Goal: Task Accomplishment & Management: Manage account settings

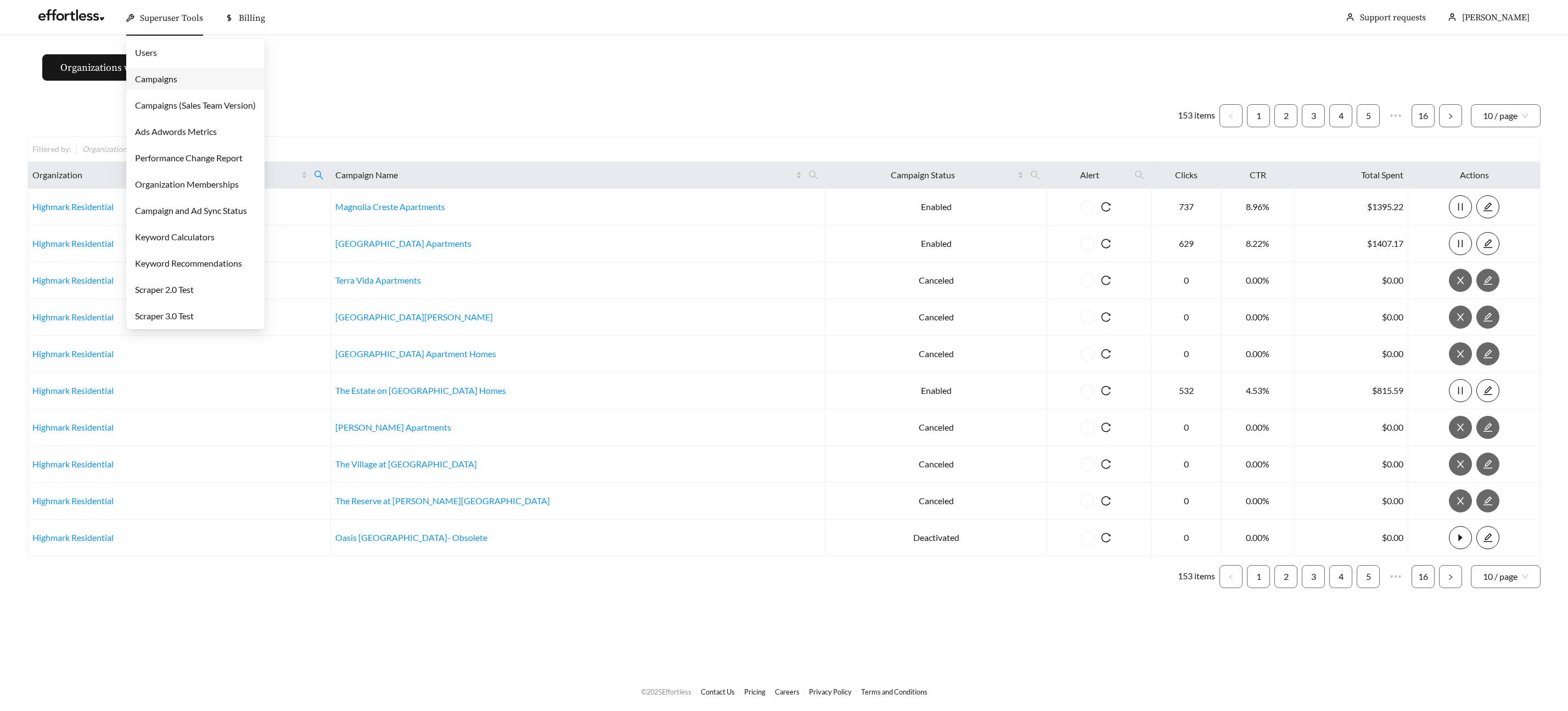
drag, startPoint x: 186, startPoint y: 20, endPoint x: 191, endPoint y: 31, distance: 12.1
click at [186, 20] on span "Superuser Tools" at bounding box center [171, 18] width 63 height 11
click at [171, 81] on link "Campaigns" at bounding box center [156, 78] width 42 height 10
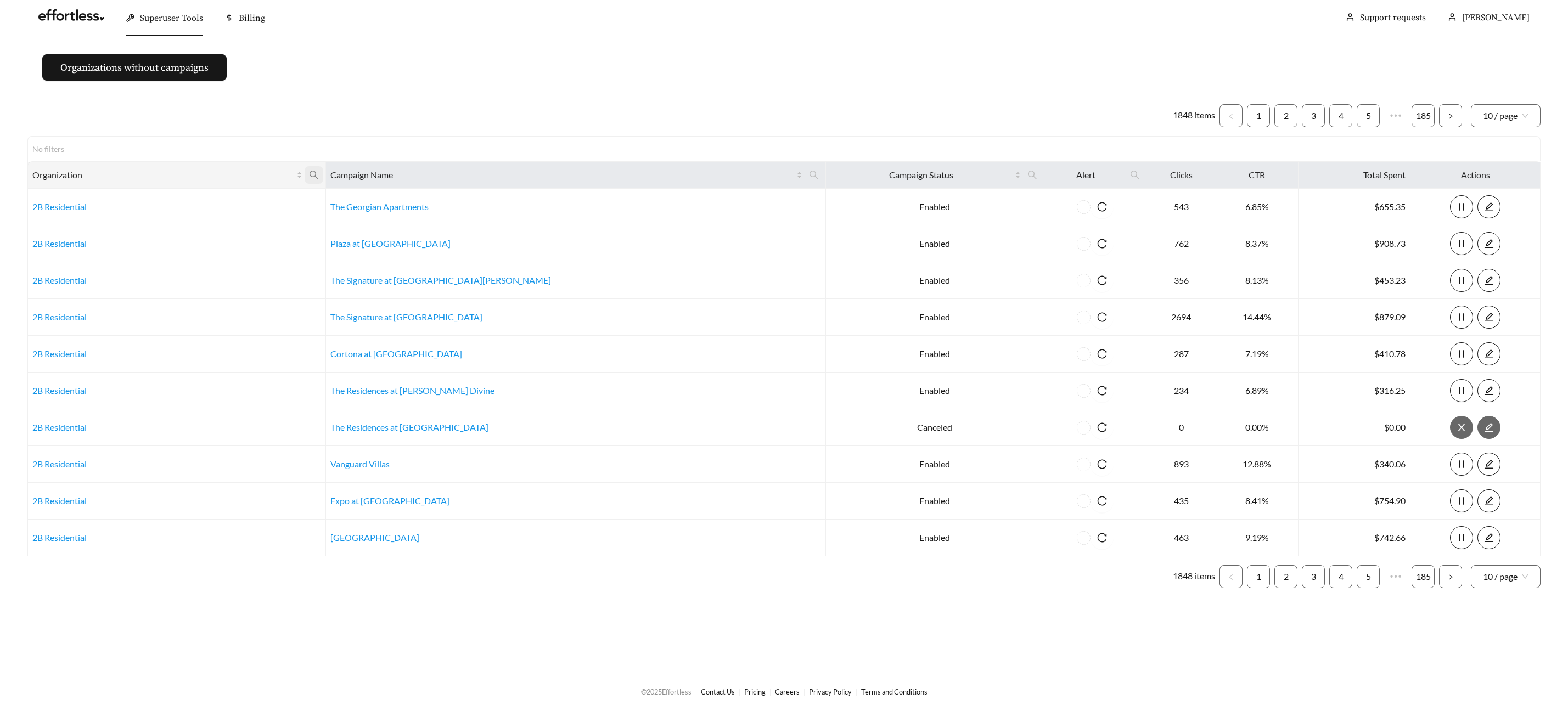
click at [319, 175] on icon "search" at bounding box center [314, 175] width 10 height 10
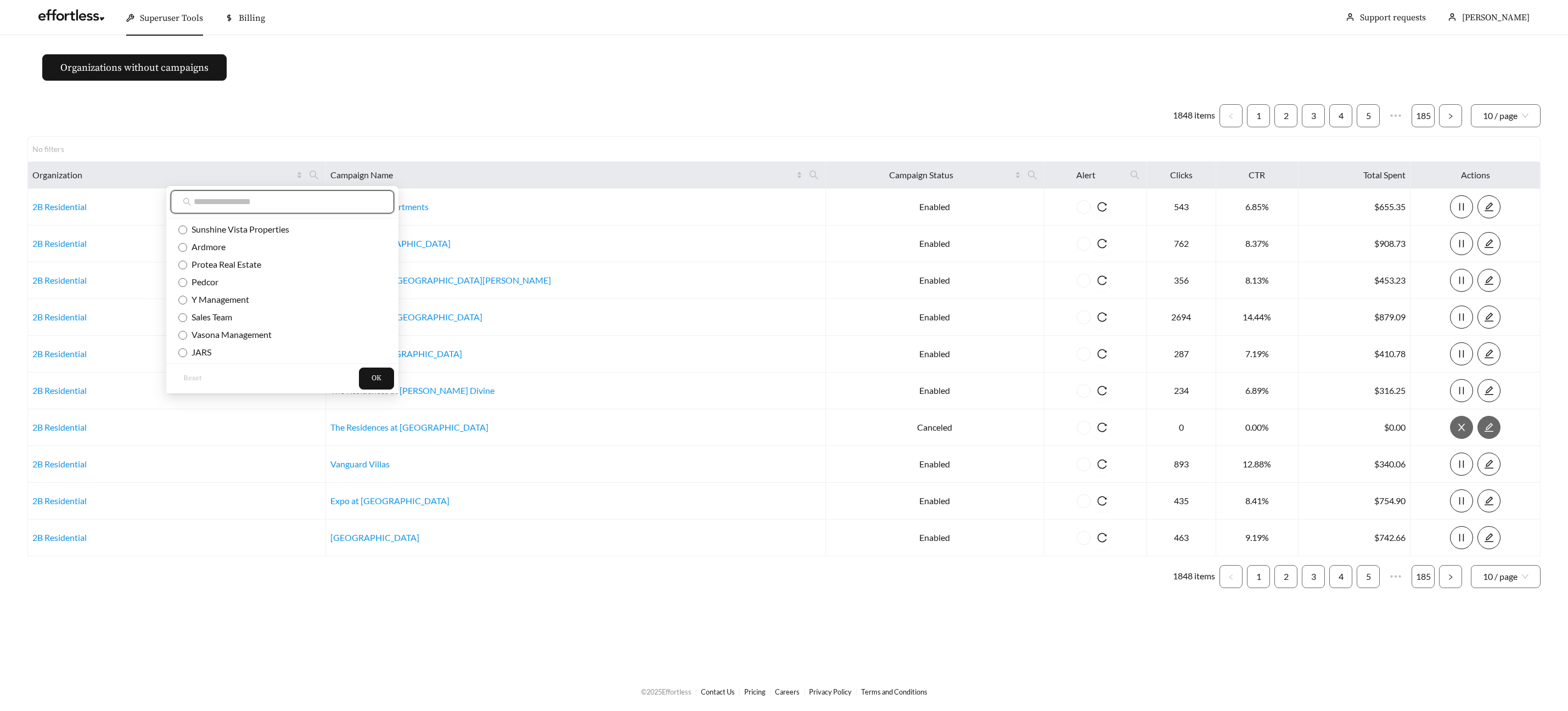
click at [249, 204] on input "text" at bounding box center [287, 202] width 188 height 13
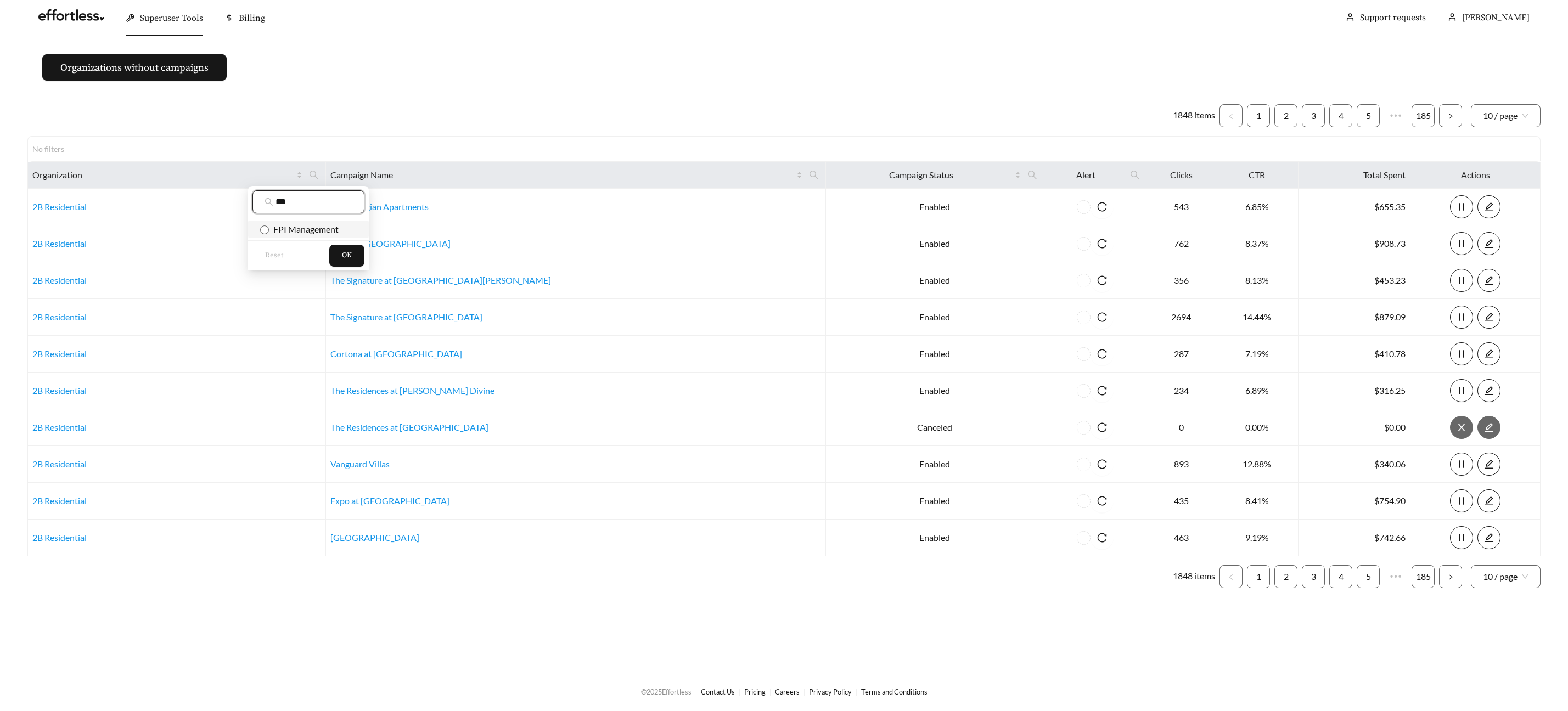
type input "***"
drag, startPoint x: 279, startPoint y: 225, endPoint x: 285, endPoint y: 227, distance: 6.3
click at [279, 225] on span "FPI Management" at bounding box center [304, 229] width 69 height 10
click at [331, 250] on button "OK" at bounding box center [347, 255] width 35 height 22
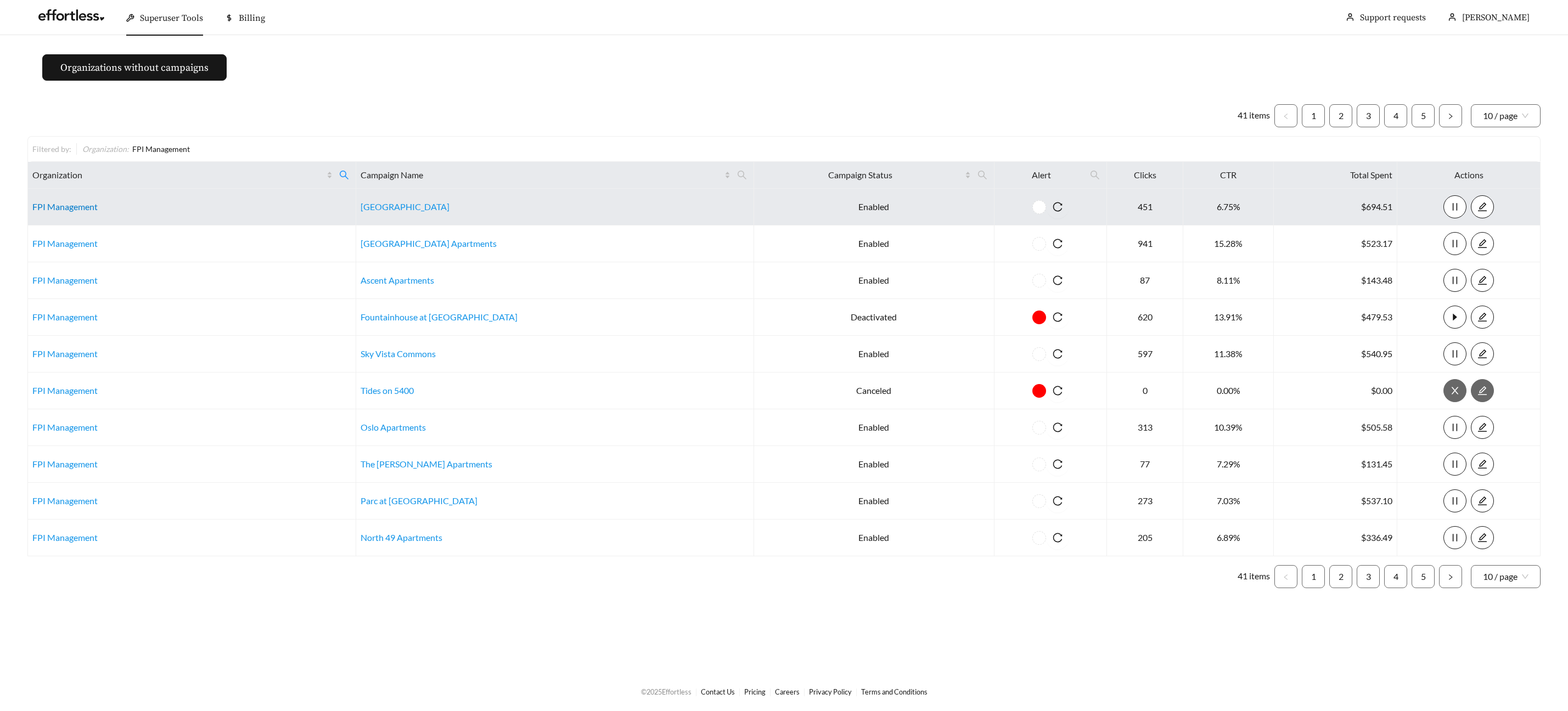
click at [67, 206] on link "FPI Management" at bounding box center [65, 206] width 65 height 10
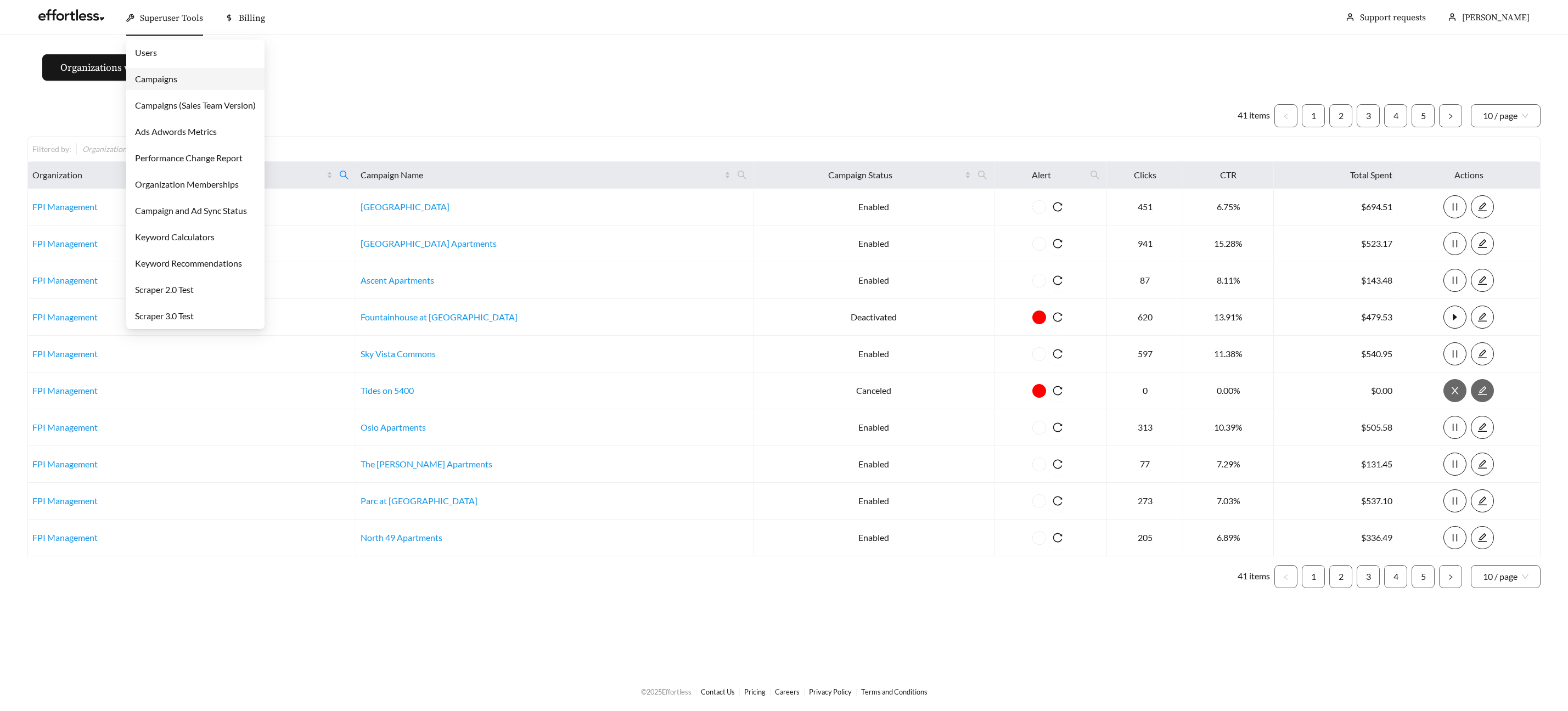
click at [149, 14] on span "Superuser Tools" at bounding box center [171, 18] width 63 height 11
click at [152, 76] on link "Campaigns" at bounding box center [156, 78] width 42 height 10
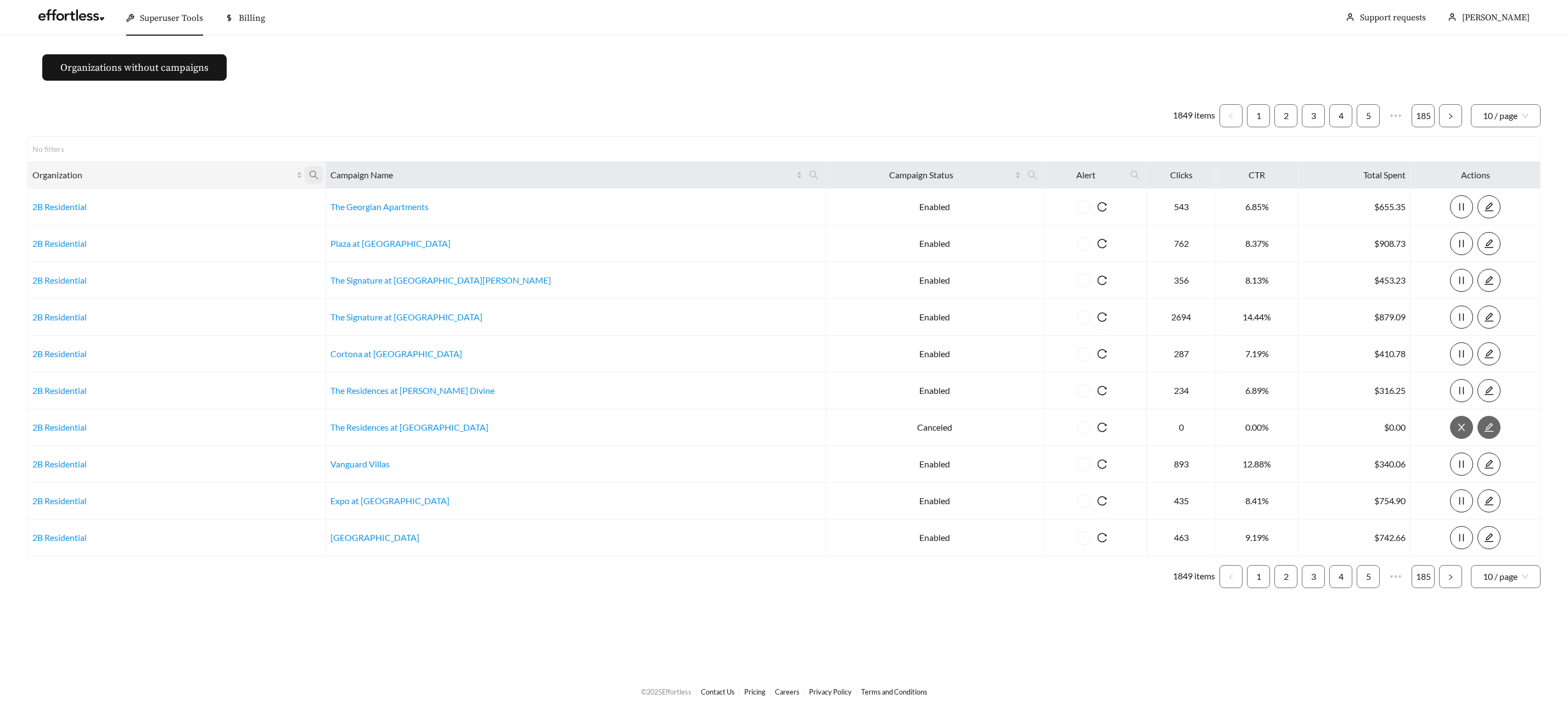
click at [319, 172] on icon "search" at bounding box center [314, 175] width 10 height 10
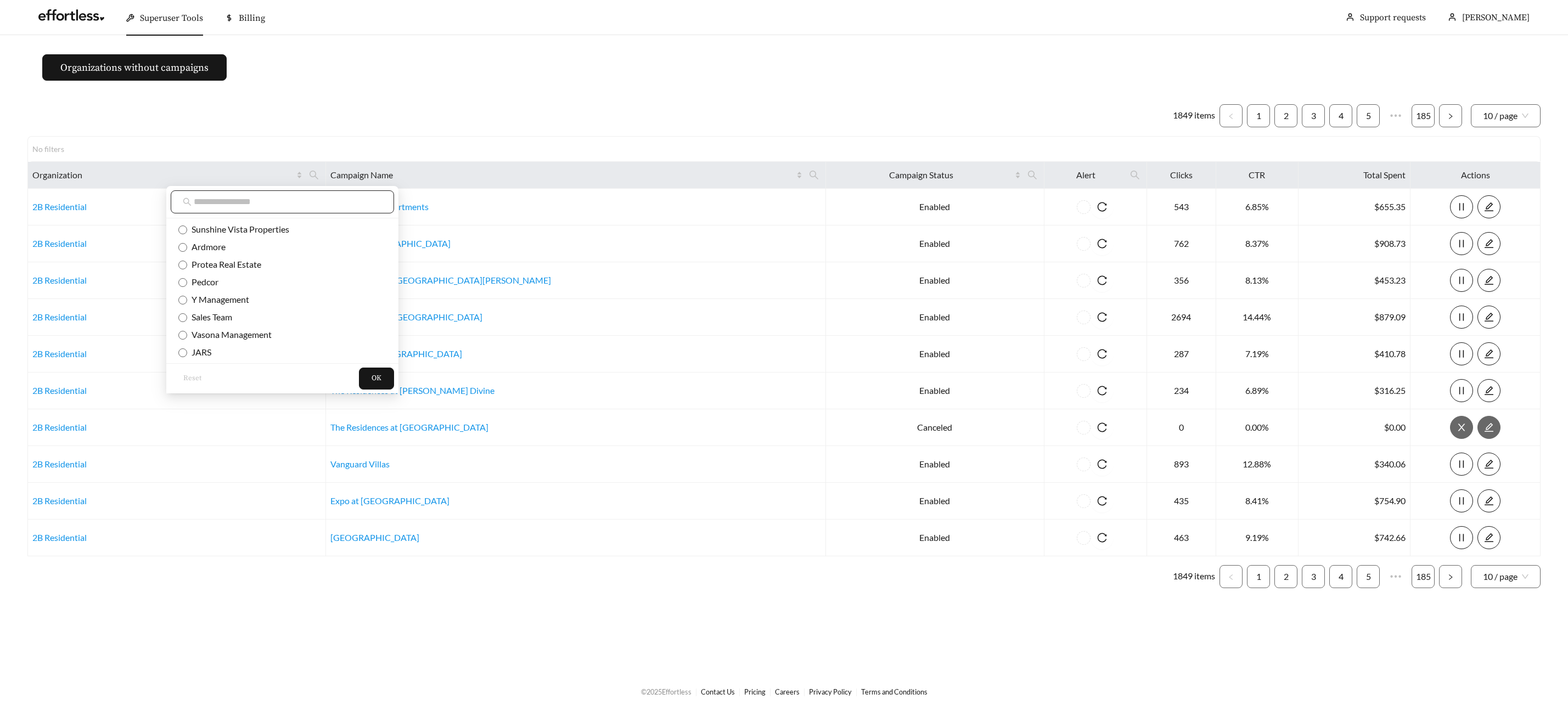
click at [307, 201] on input "text" at bounding box center [287, 202] width 188 height 13
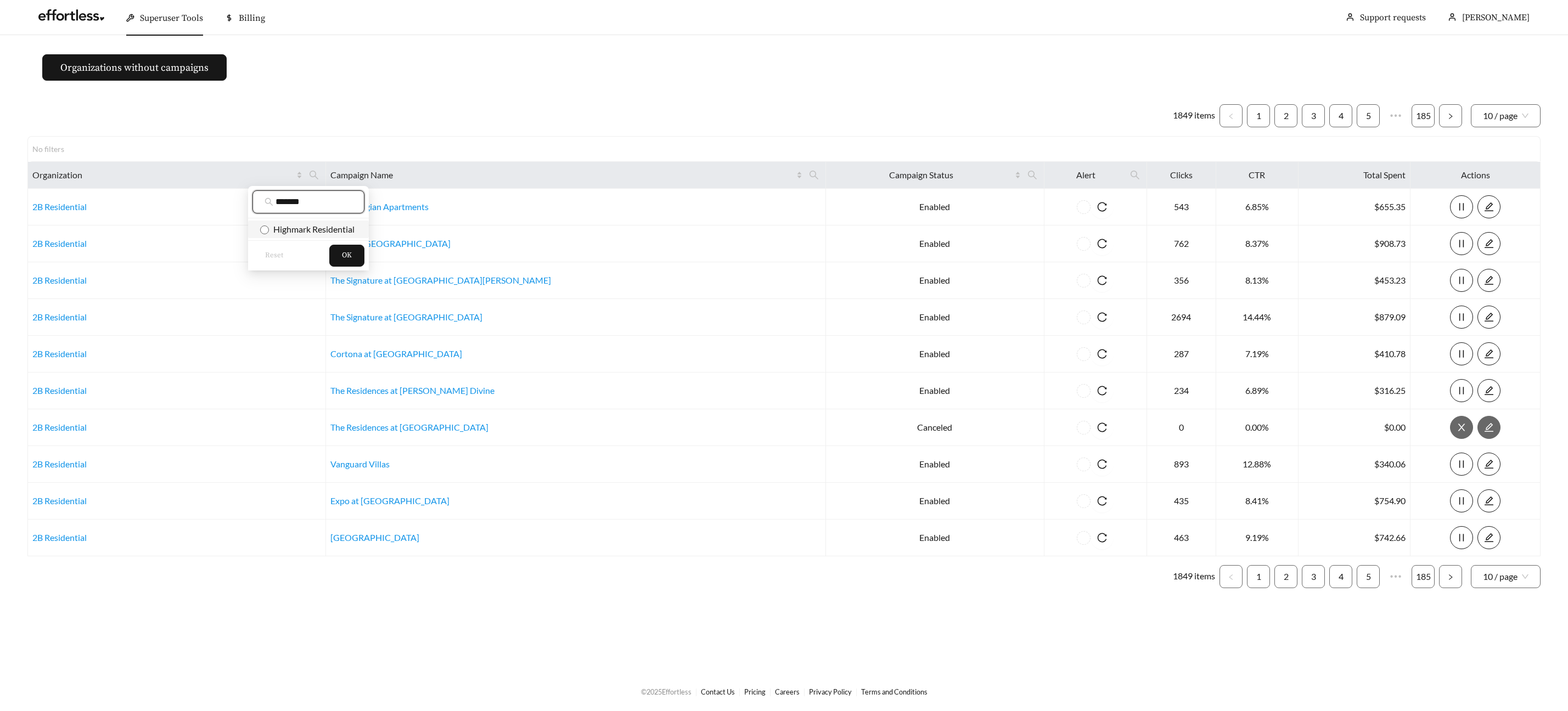
type input "*******"
click at [309, 225] on span "Highmark Residential" at bounding box center [312, 229] width 86 height 10
click at [339, 253] on button "OK" at bounding box center [347, 255] width 35 height 22
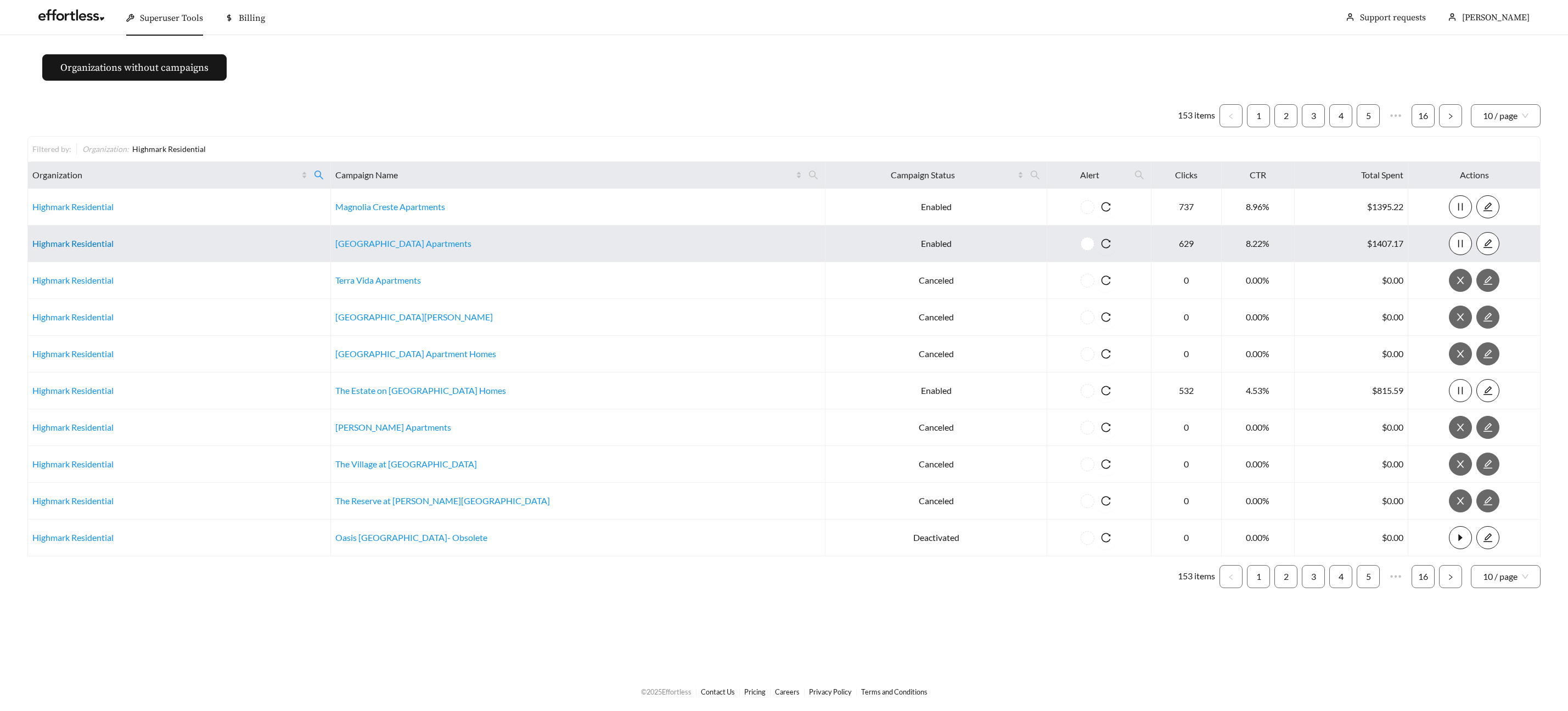
click at [72, 242] on link "Highmark Residential" at bounding box center [73, 243] width 81 height 10
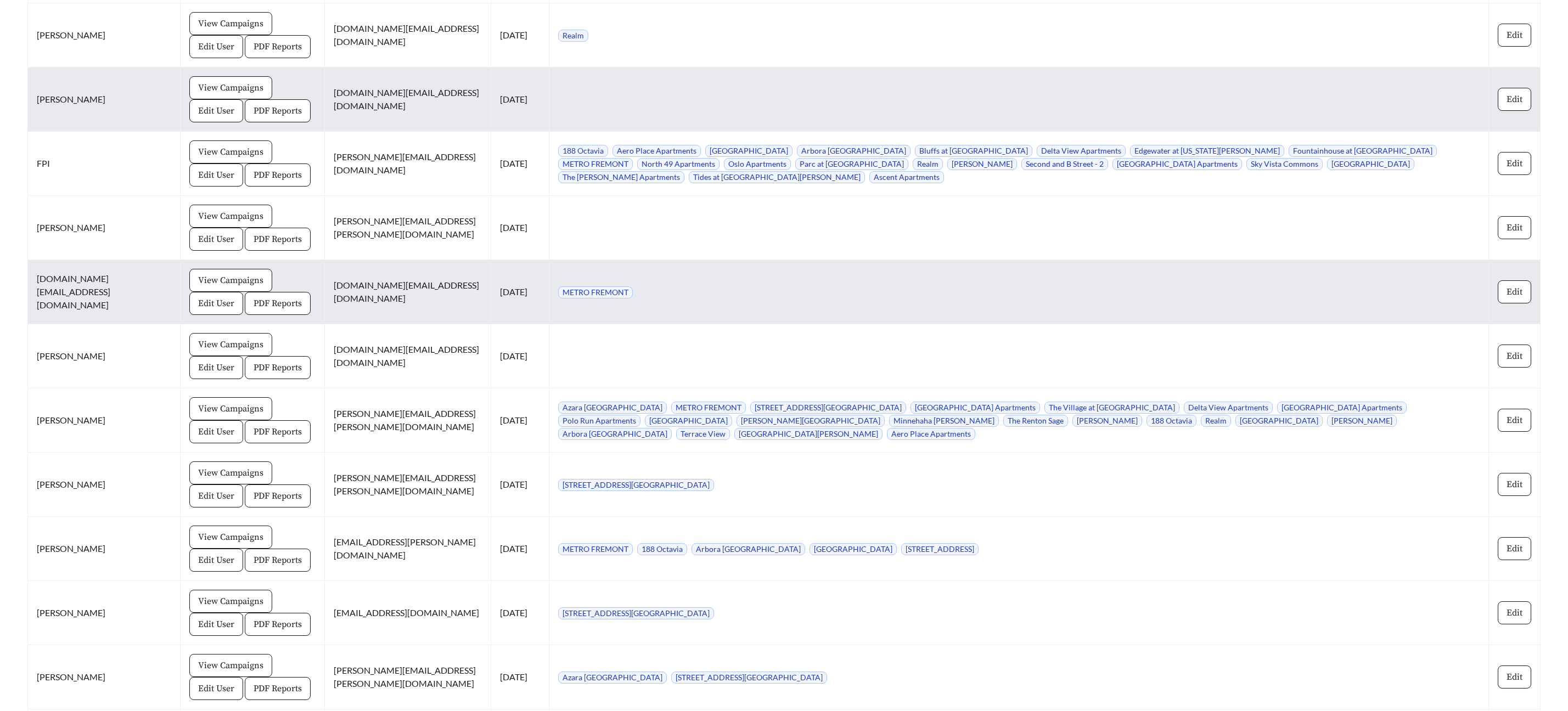
scroll to position [1917, 0]
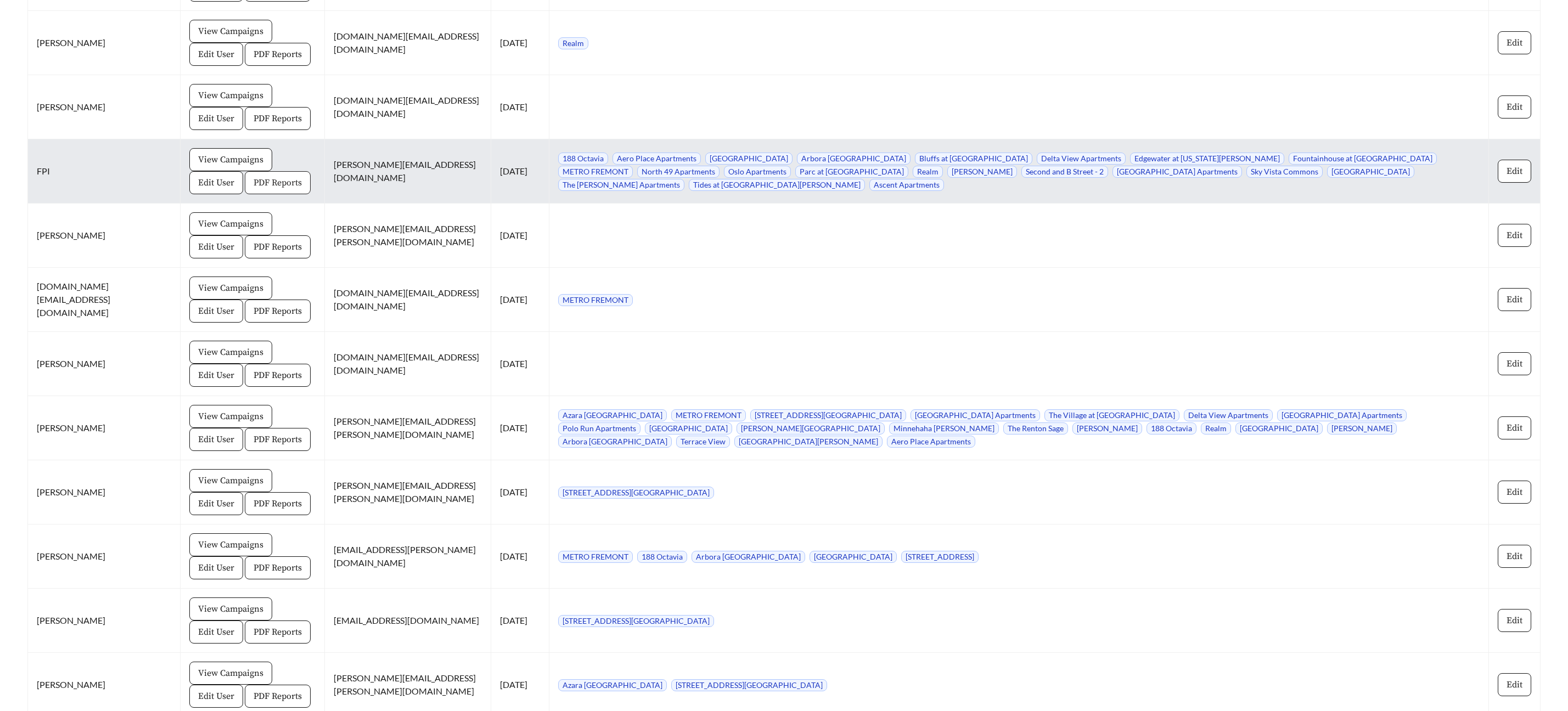
click at [253, 187] on span "PDF Reports" at bounding box center [277, 183] width 48 height 13
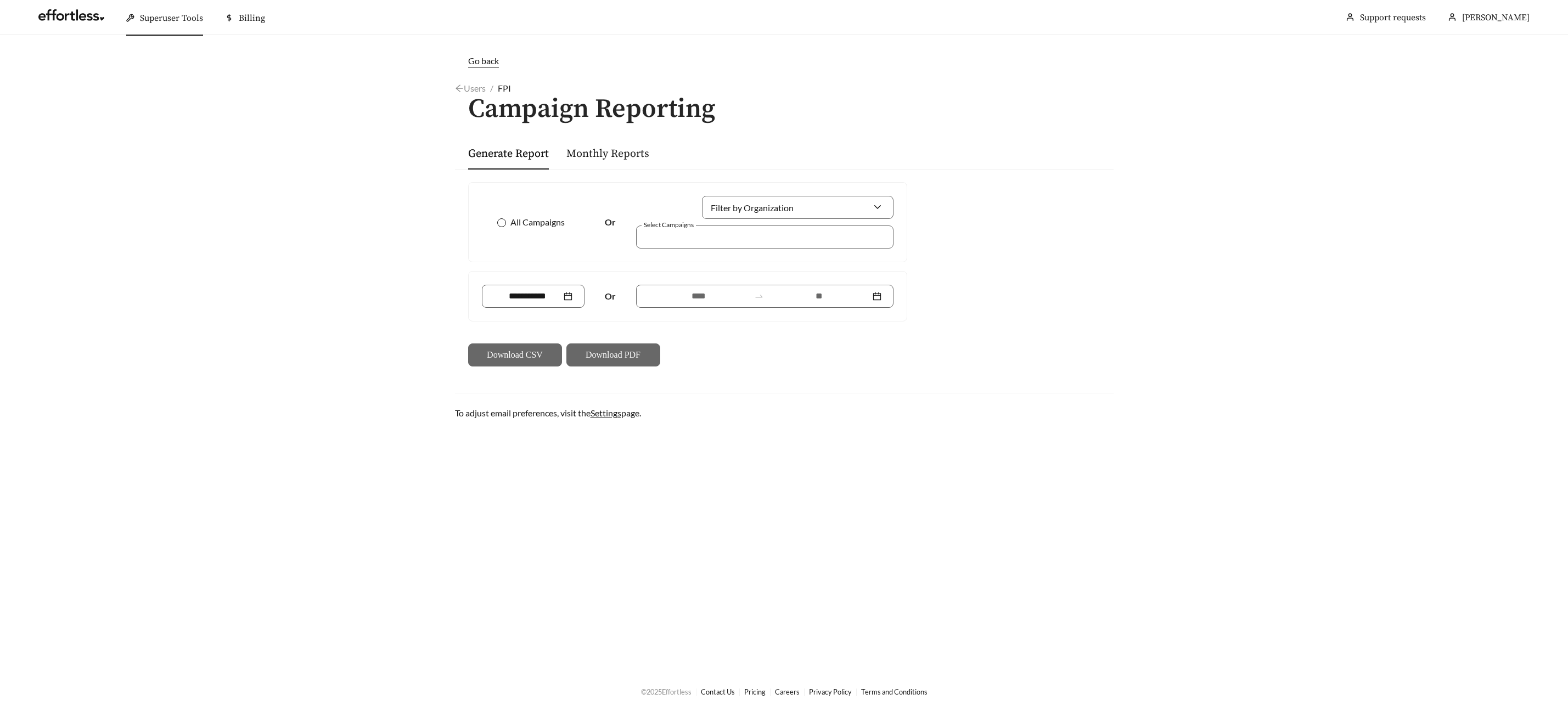
click at [508, 221] on span "All Campaigns" at bounding box center [537, 222] width 63 height 13
click at [829, 296] on input at bounding box center [819, 296] width 101 height 13
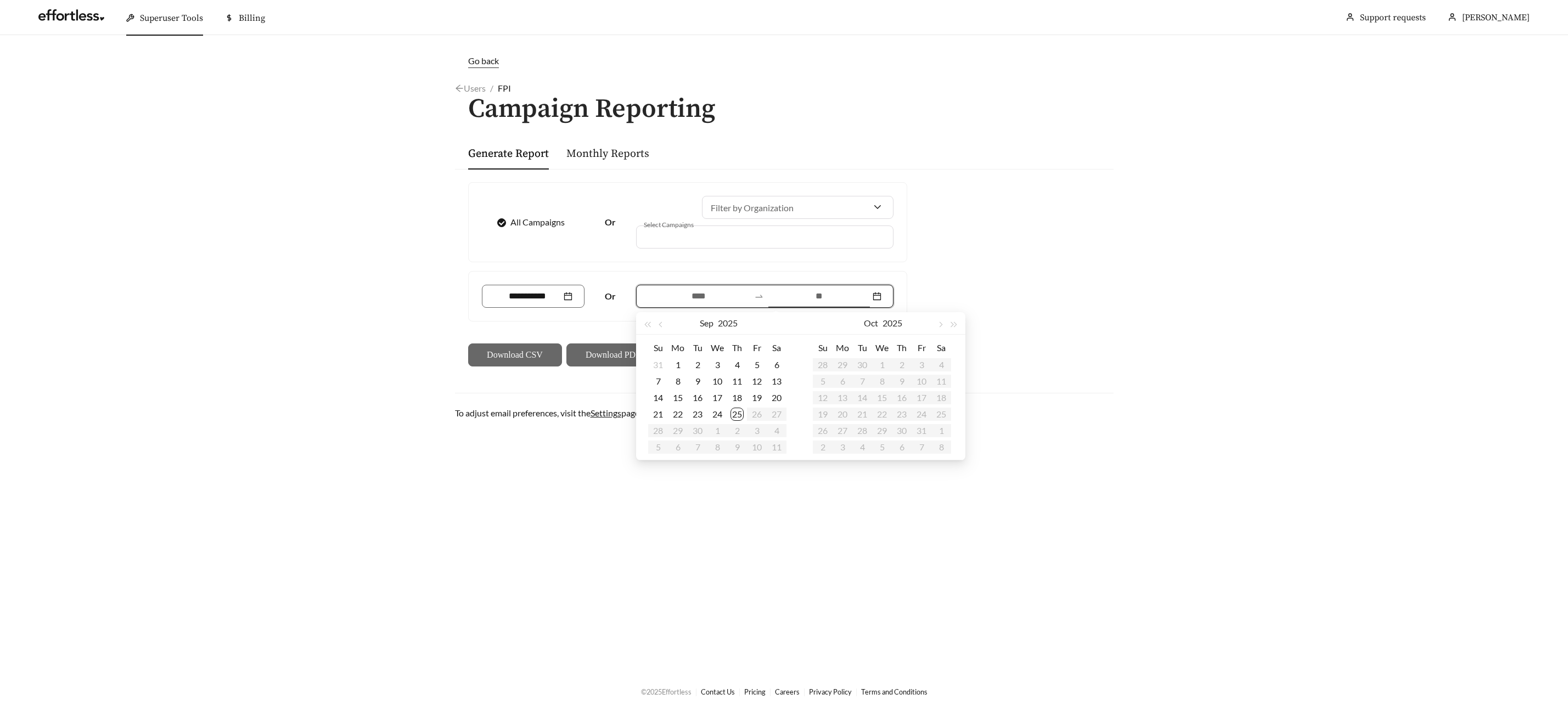
type input "**********"
click at [742, 411] on div "25" at bounding box center [736, 414] width 13 height 13
type input "**********"
click at [659, 322] on button "button" at bounding box center [661, 323] width 14 height 22
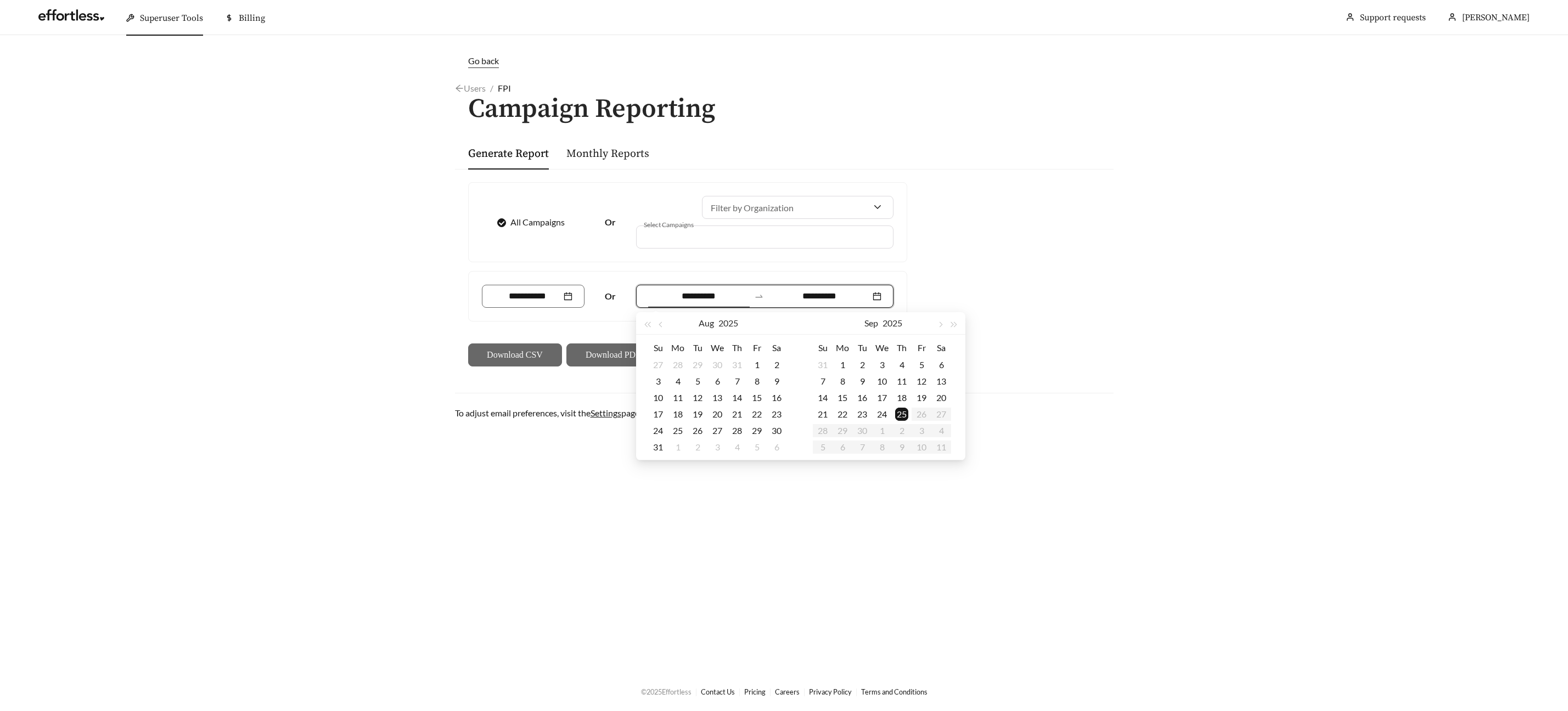
type input "**********"
click at [659, 431] on div "24" at bounding box center [657, 430] width 13 height 13
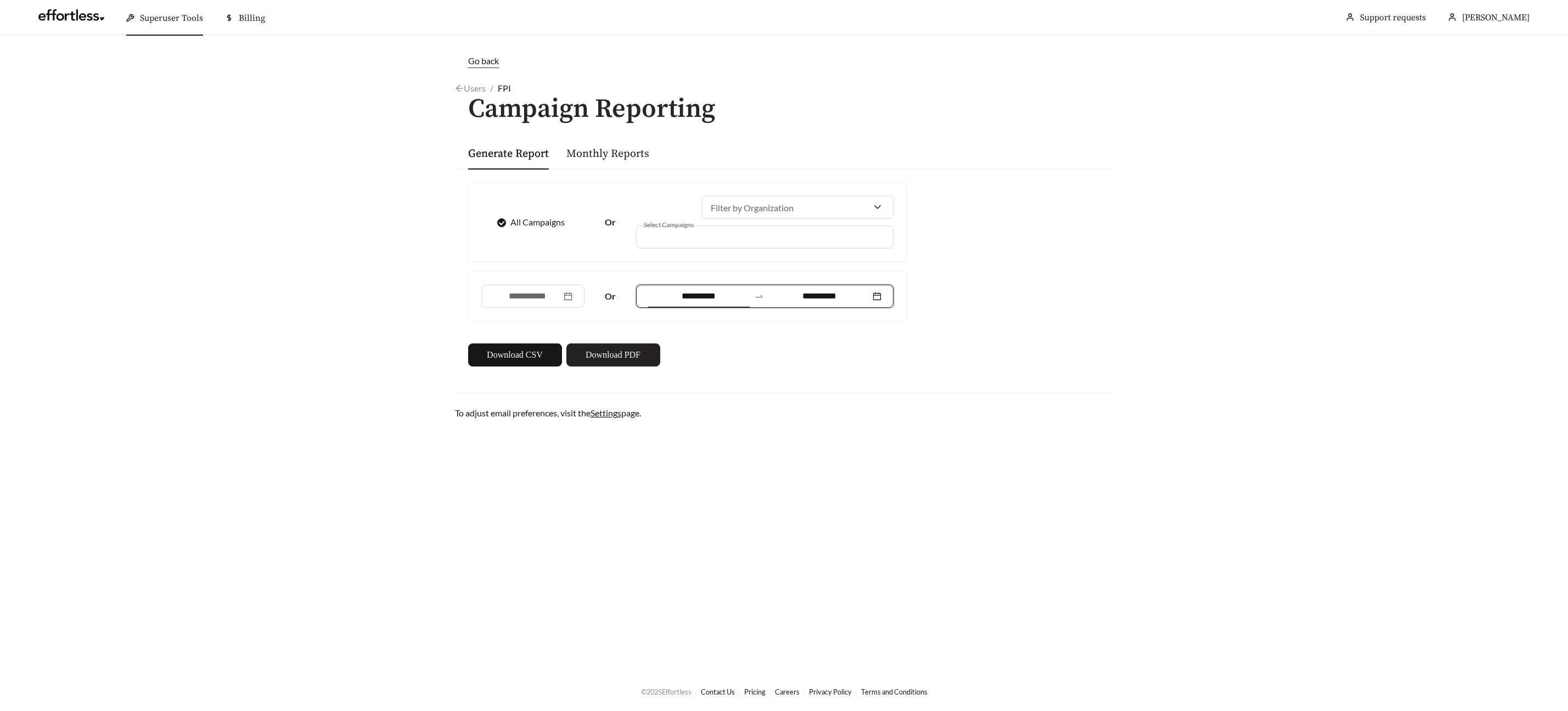
click at [633, 362] on button "Download PDF" at bounding box center [614, 355] width 94 height 23
click at [1047, 614] on main "**********" at bounding box center [784, 353] width 1568 height 637
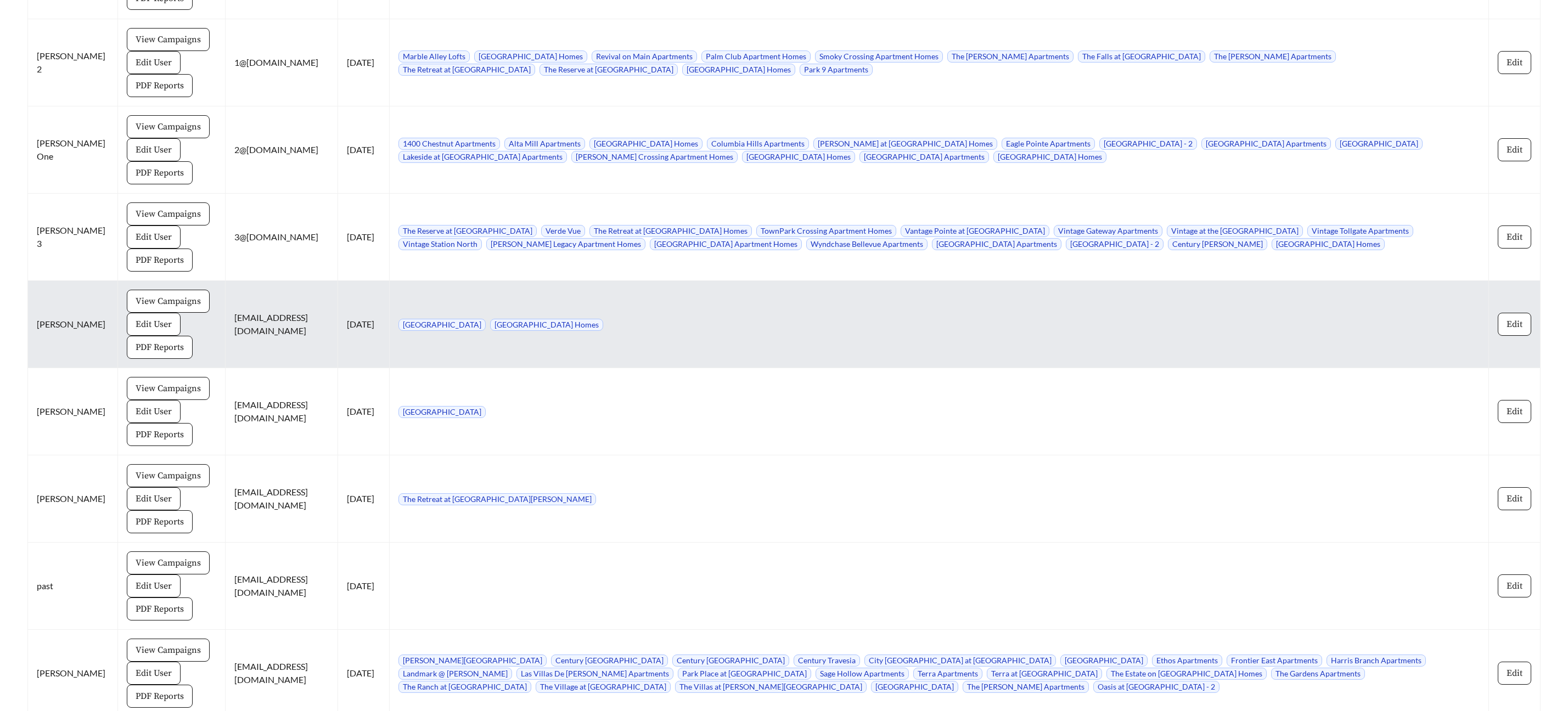
scroll to position [9868, 0]
click at [144, 343] on span "PDF Reports" at bounding box center [159, 349] width 48 height 13
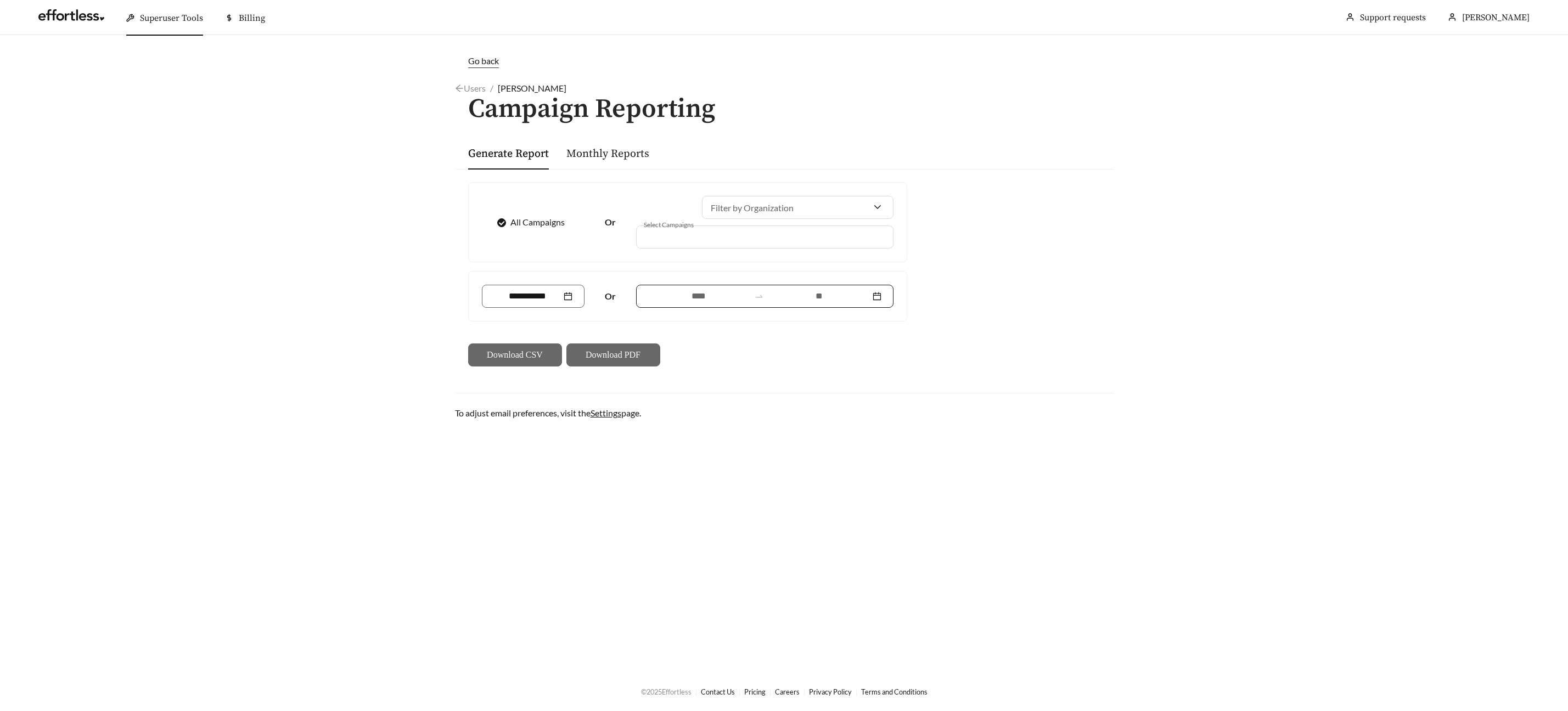
click at [813, 296] on input at bounding box center [819, 296] width 101 height 13
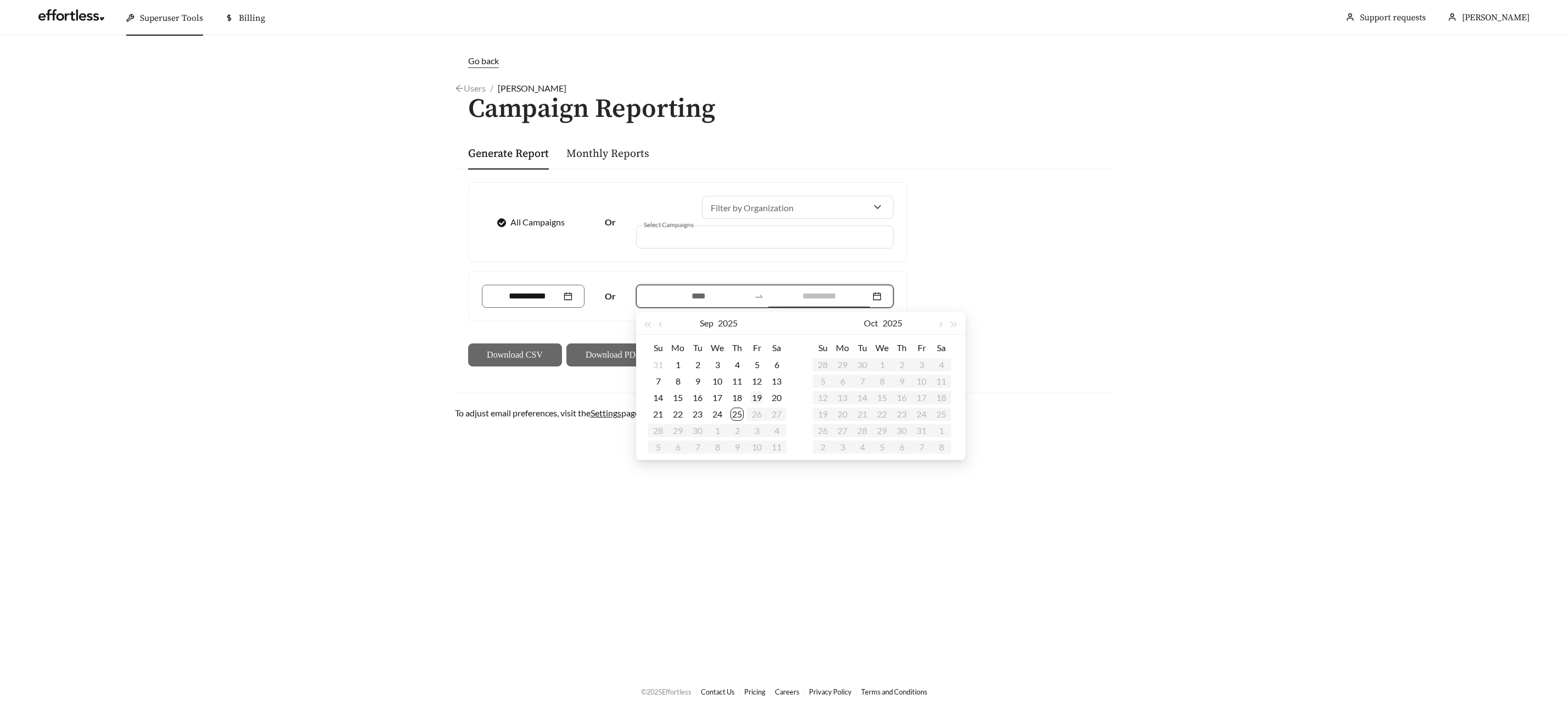
type input "**********"
click at [734, 416] on div "25" at bounding box center [736, 414] width 13 height 13
type input "**********"
click at [665, 328] on button "button" at bounding box center [661, 323] width 14 height 22
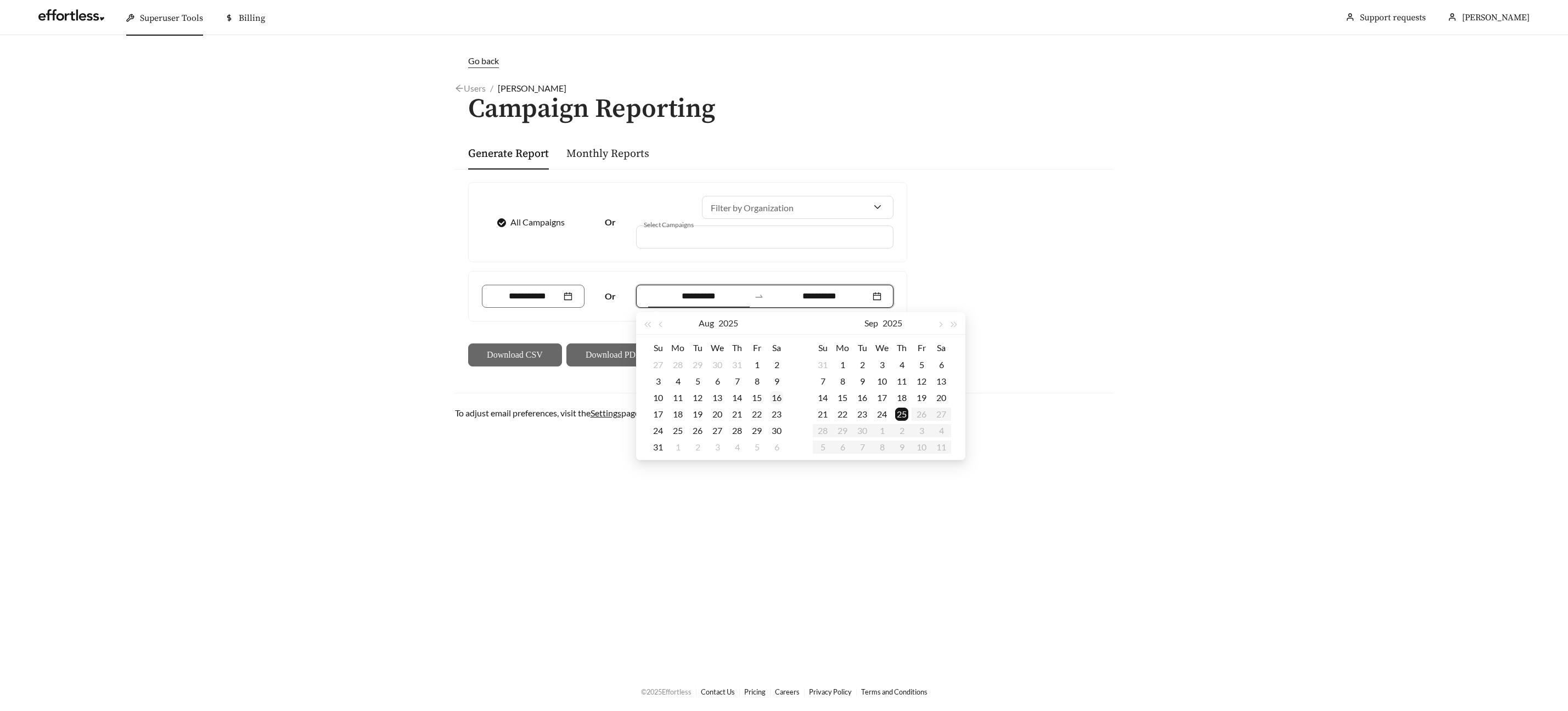
type input "**********"
click at [655, 430] on div "24" at bounding box center [657, 430] width 13 height 13
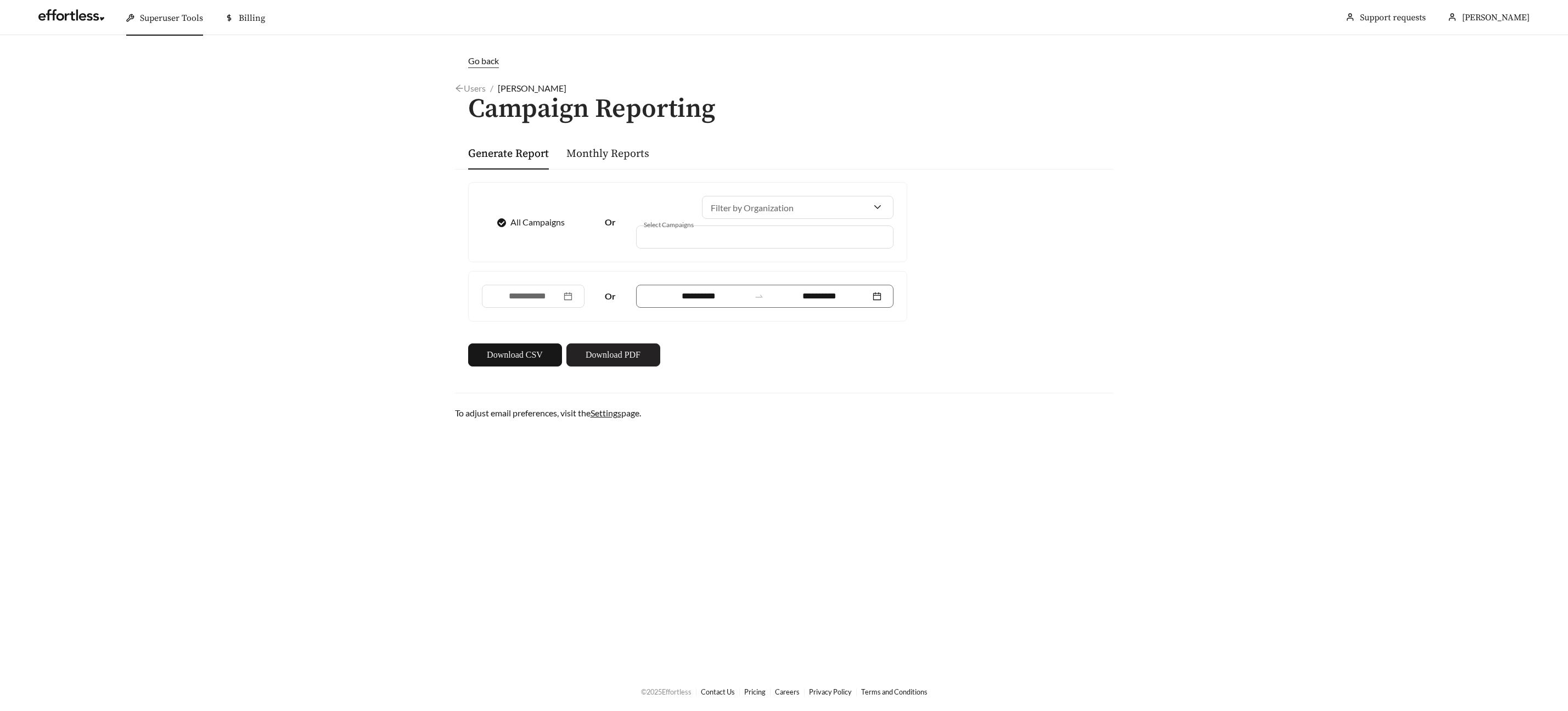
click at [608, 355] on span "Download PDF" at bounding box center [613, 355] width 55 height 13
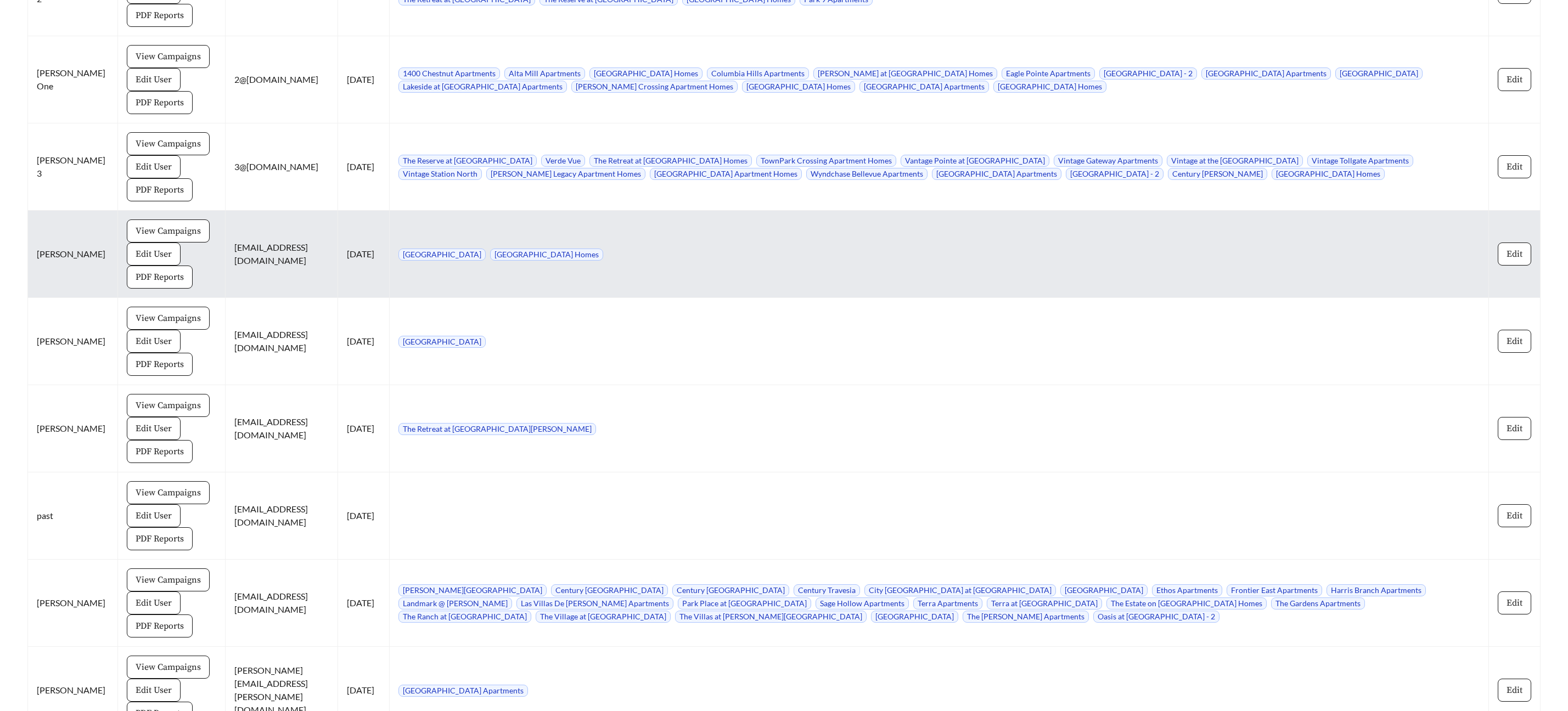
scroll to position [9939, 0]
click at [149, 225] on span "View Campaigns" at bounding box center [168, 232] width 65 height 13
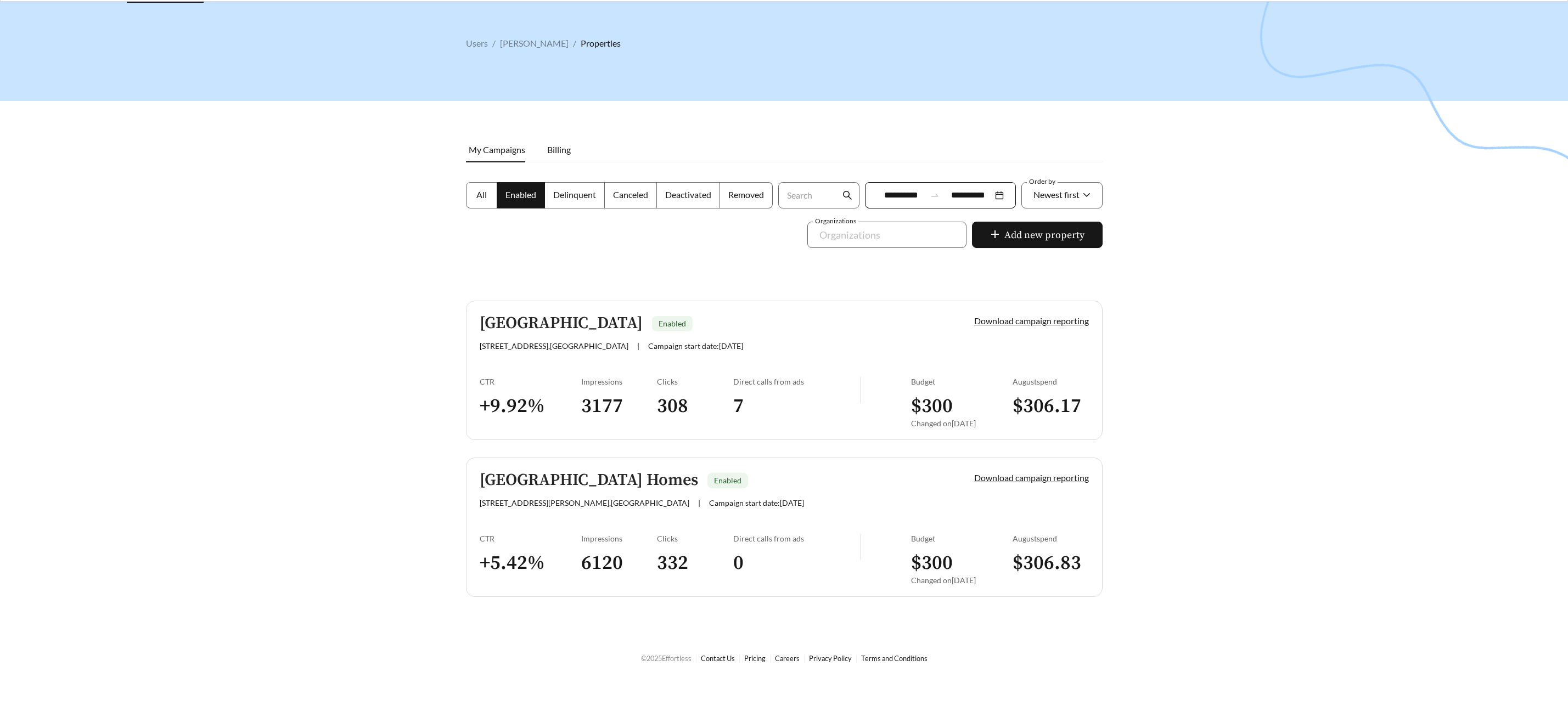
scroll to position [35, 0]
click at [586, 323] on h5 "Century Lakehouse" at bounding box center [561, 321] width 163 height 18
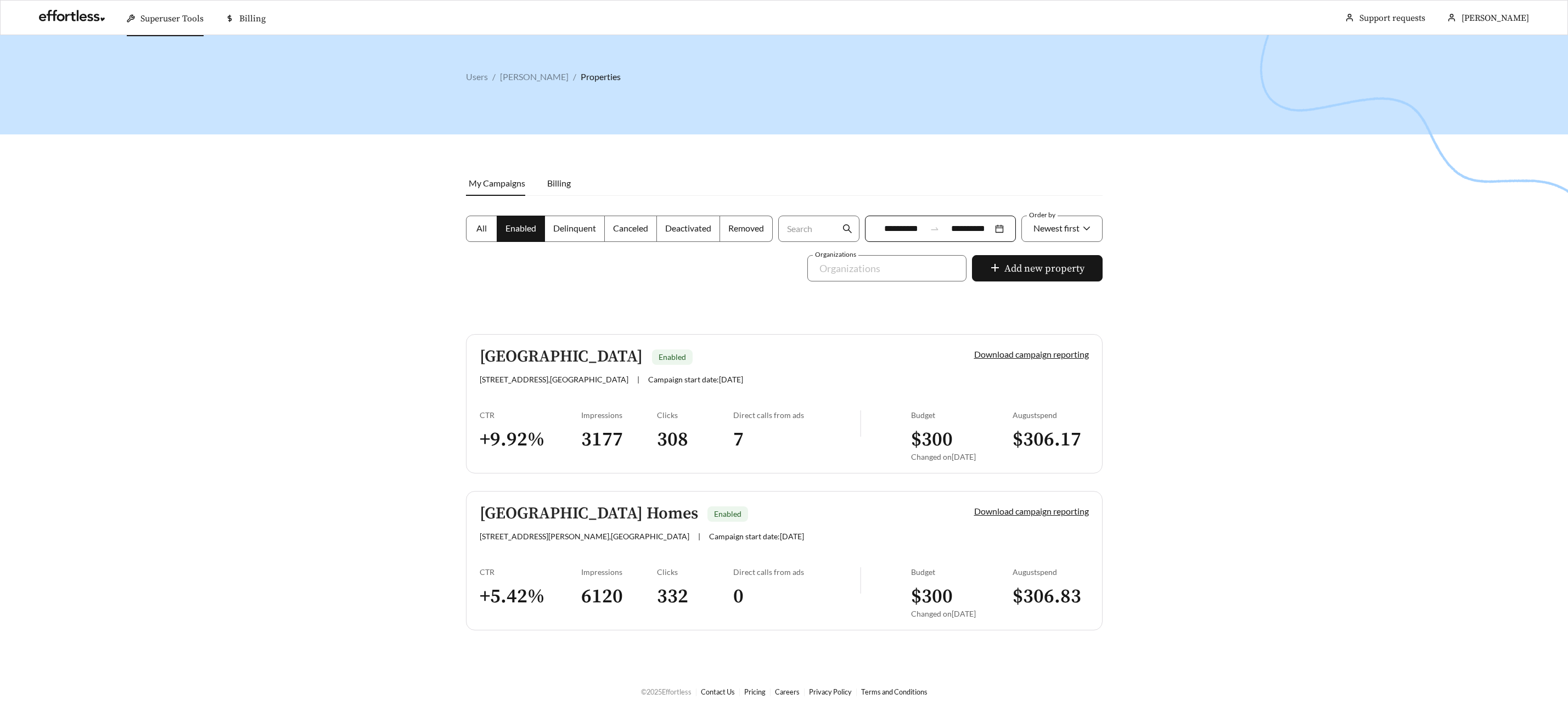
scroll to position [2, 0]
click at [562, 509] on h5 "Milana Reserve Apartment Homes" at bounding box center [589, 511] width 219 height 18
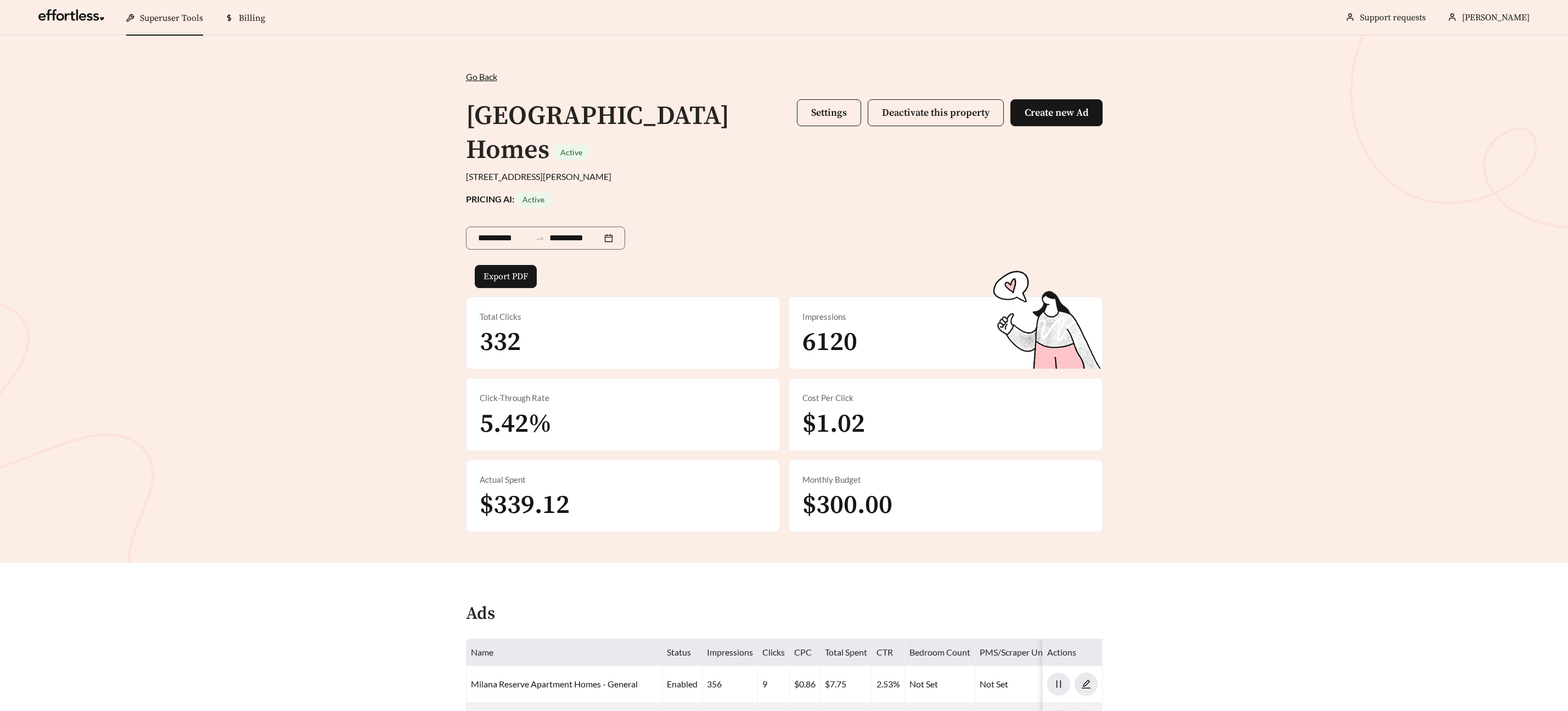
scroll to position [5, 0]
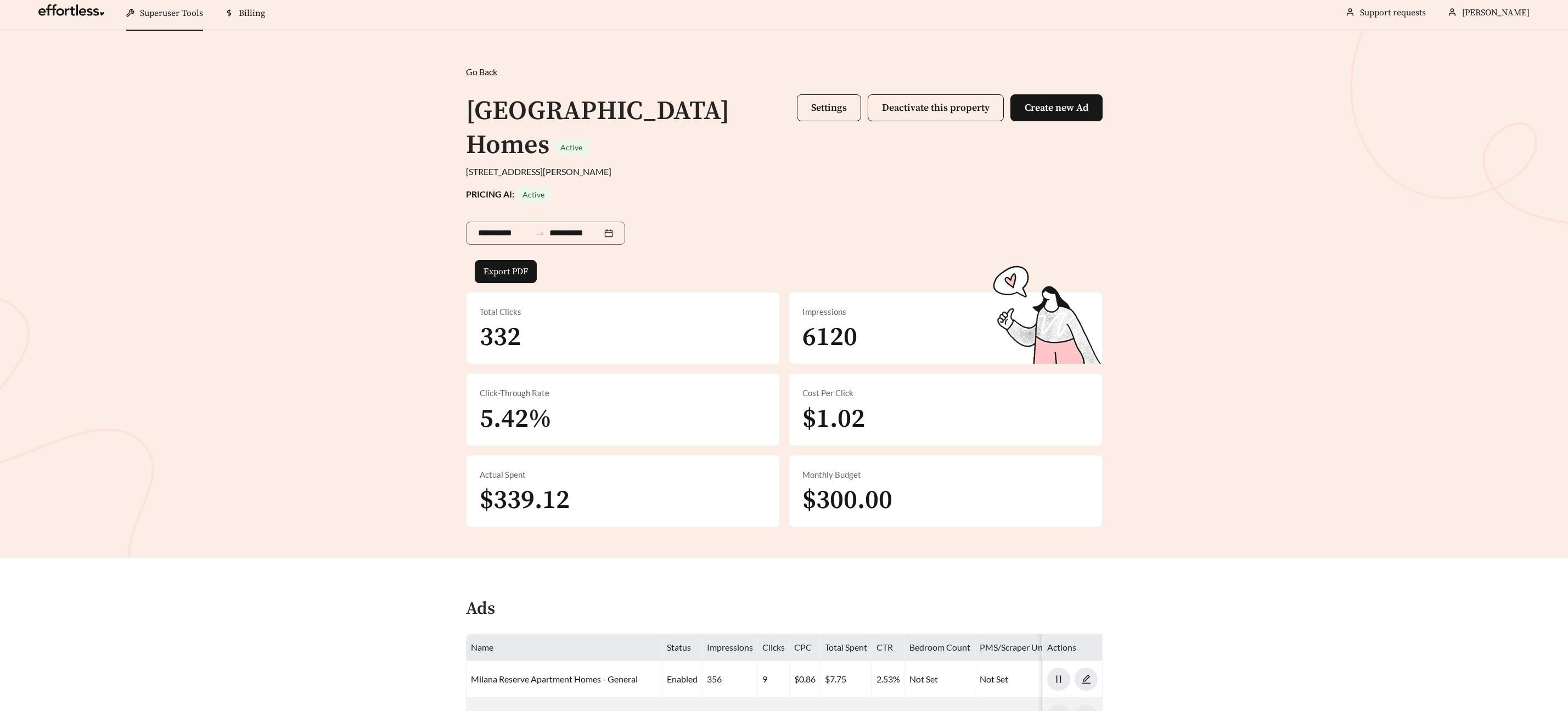
click at [1138, 347] on div "**********" at bounding box center [784, 294] width 1568 height 528
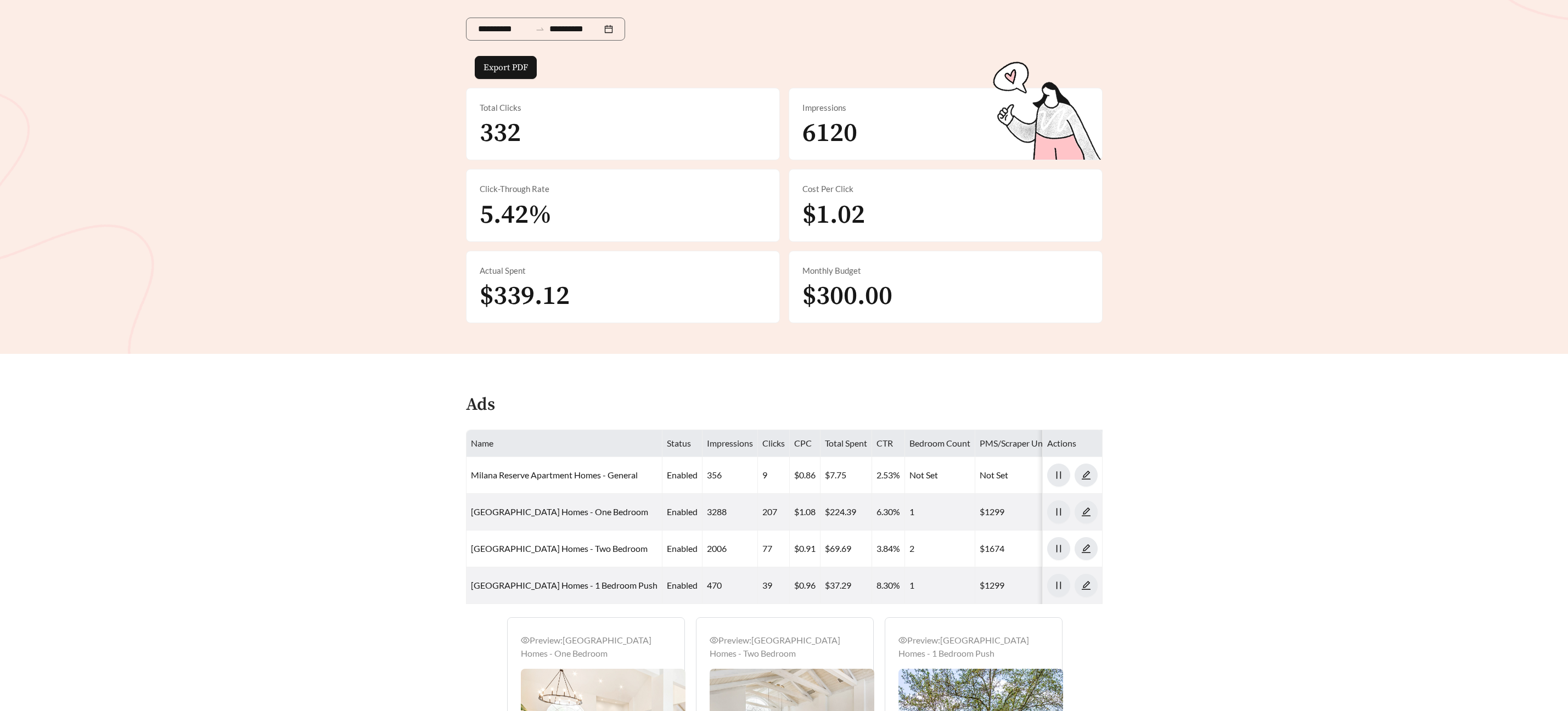
scroll to position [0, 0]
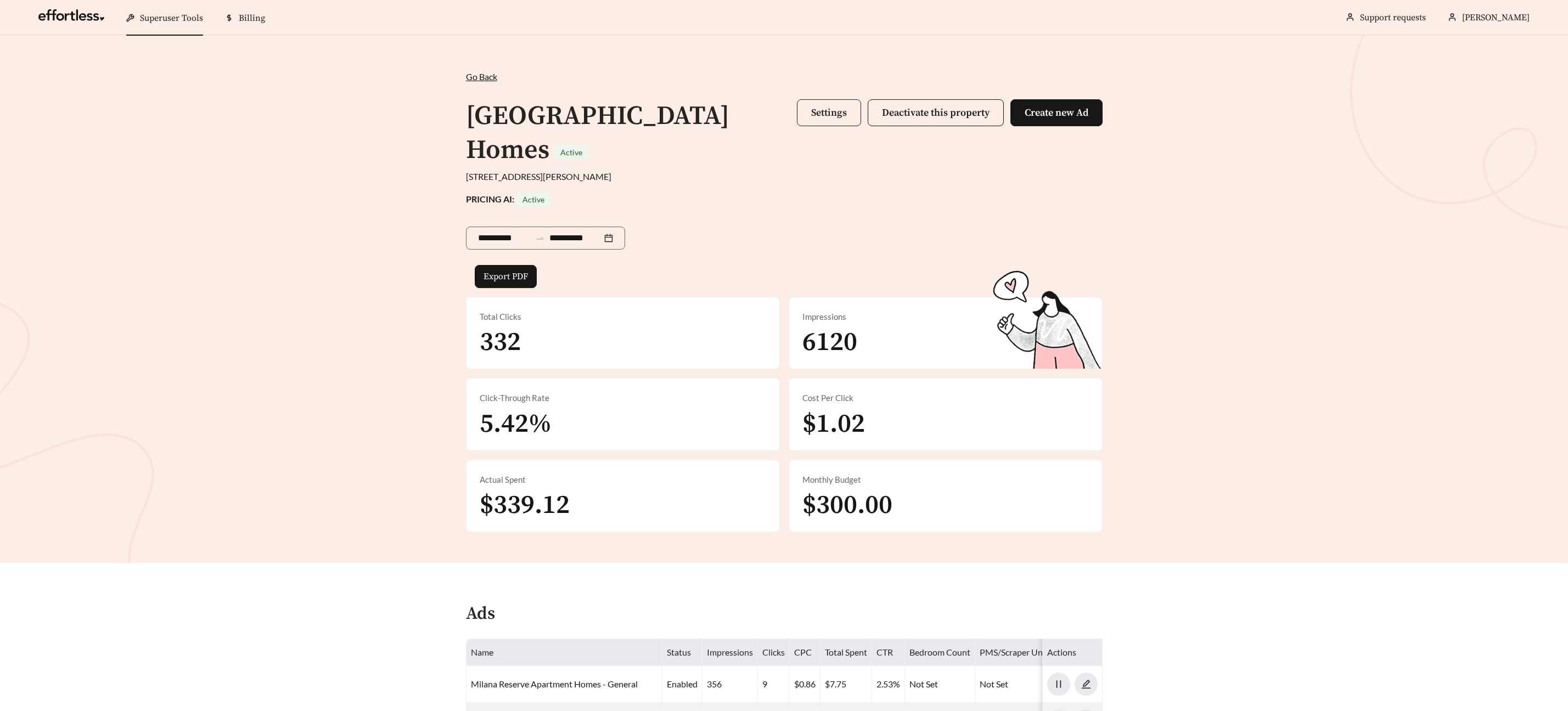
click at [811, 111] on span "Settings" at bounding box center [829, 112] width 35 height 13
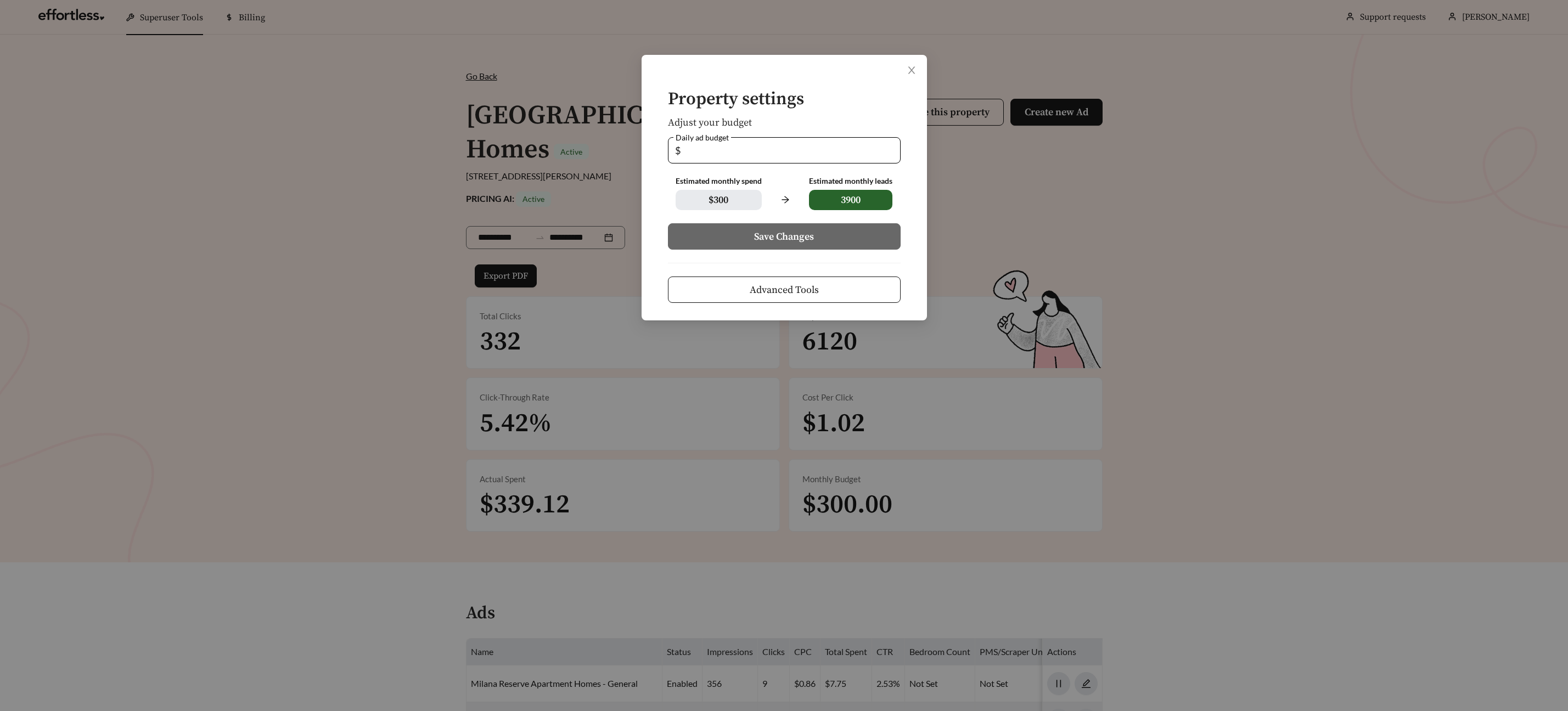
click at [773, 286] on span "Advanced Tools" at bounding box center [785, 290] width 69 height 15
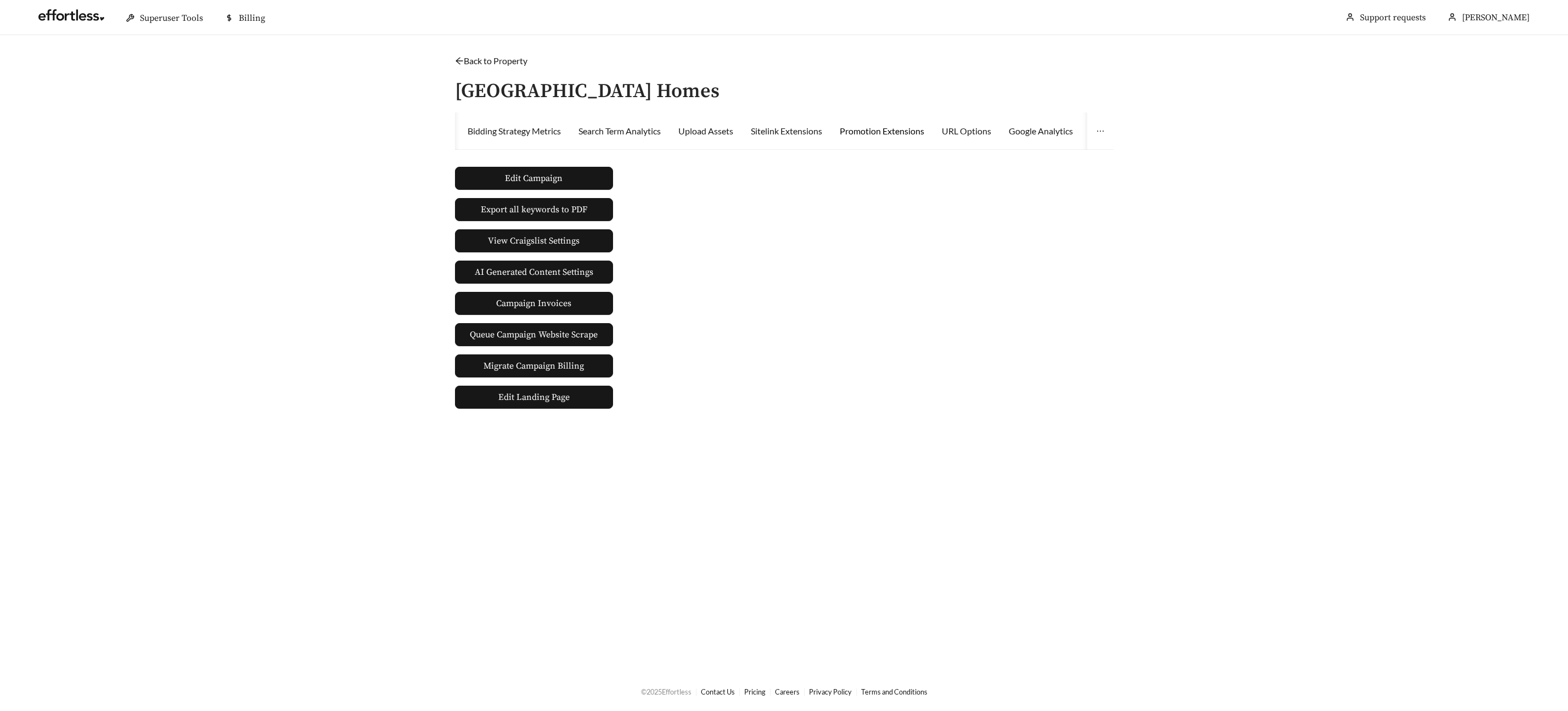
click at [880, 130] on div "Promotion Extensions" at bounding box center [882, 131] width 84 height 13
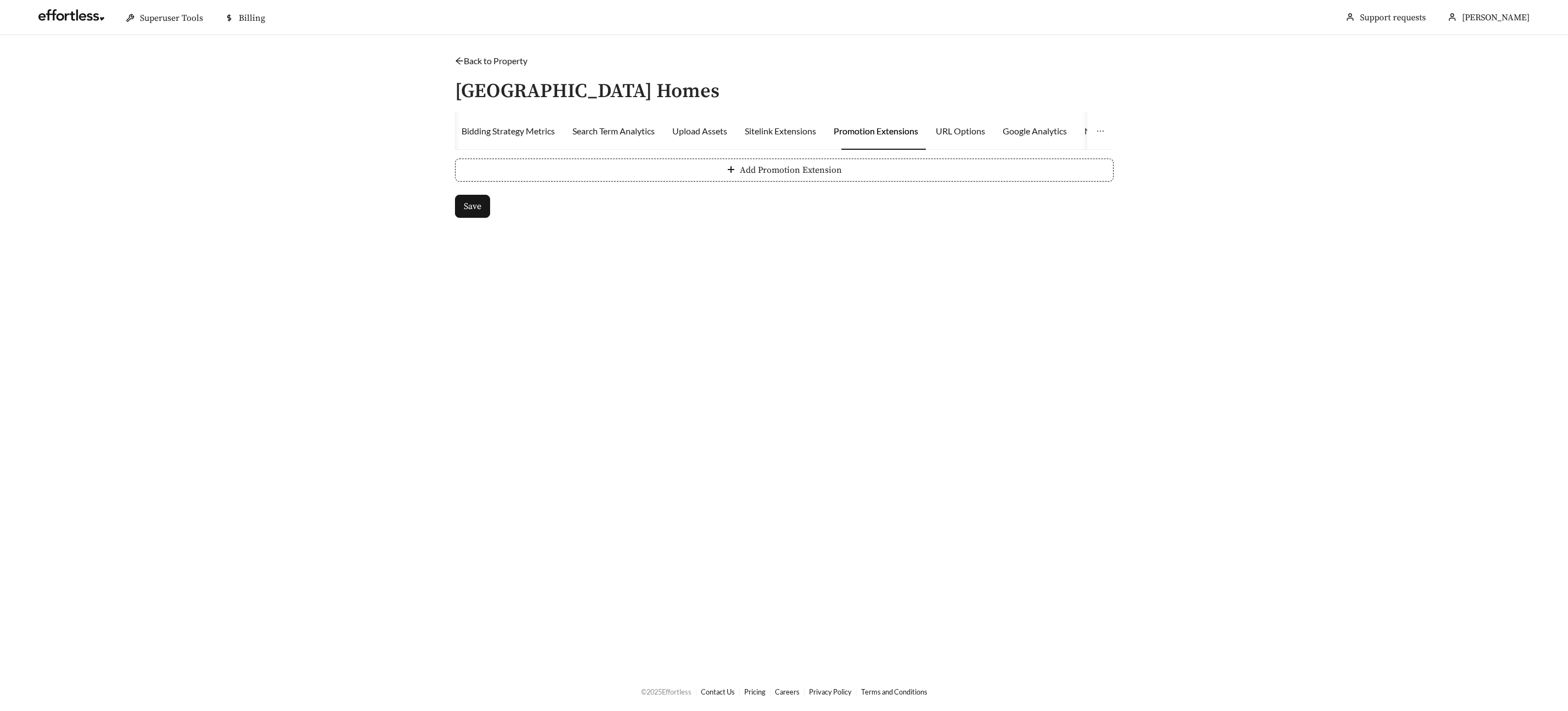
click at [880, 129] on div "Promotion Extensions" at bounding box center [876, 131] width 84 height 13
click at [776, 172] on span "Add Promotion Extension" at bounding box center [791, 170] width 102 height 13
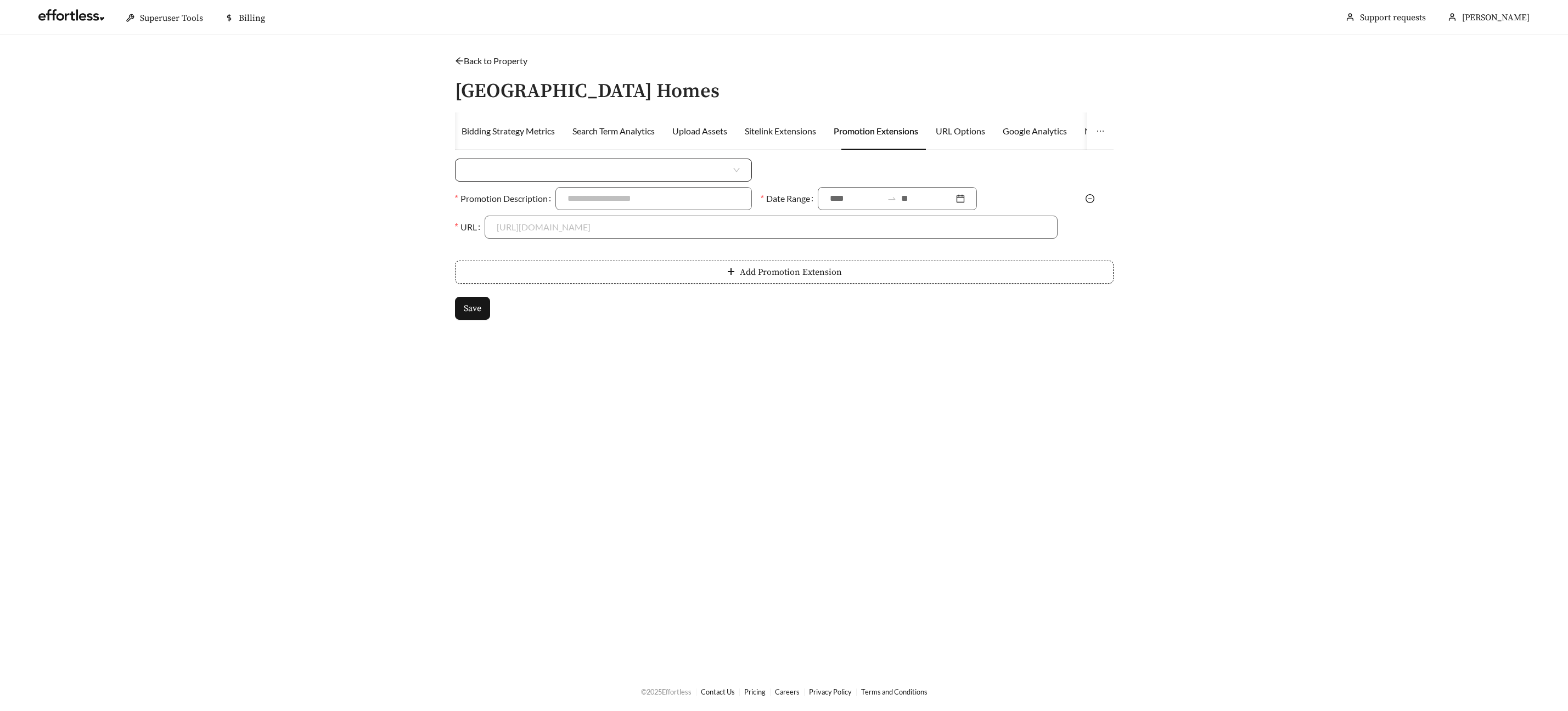
click at [546, 172] on input "search" at bounding box center [599, 170] width 264 height 22
click at [521, 195] on div "Money Amount Off" at bounding box center [603, 195] width 272 height 12
click at [822, 176] on input at bounding box center [924, 170] width 267 height 22
type input "***"
click at [785, 192] on label "Date Range" at bounding box center [789, 199] width 57 height 23
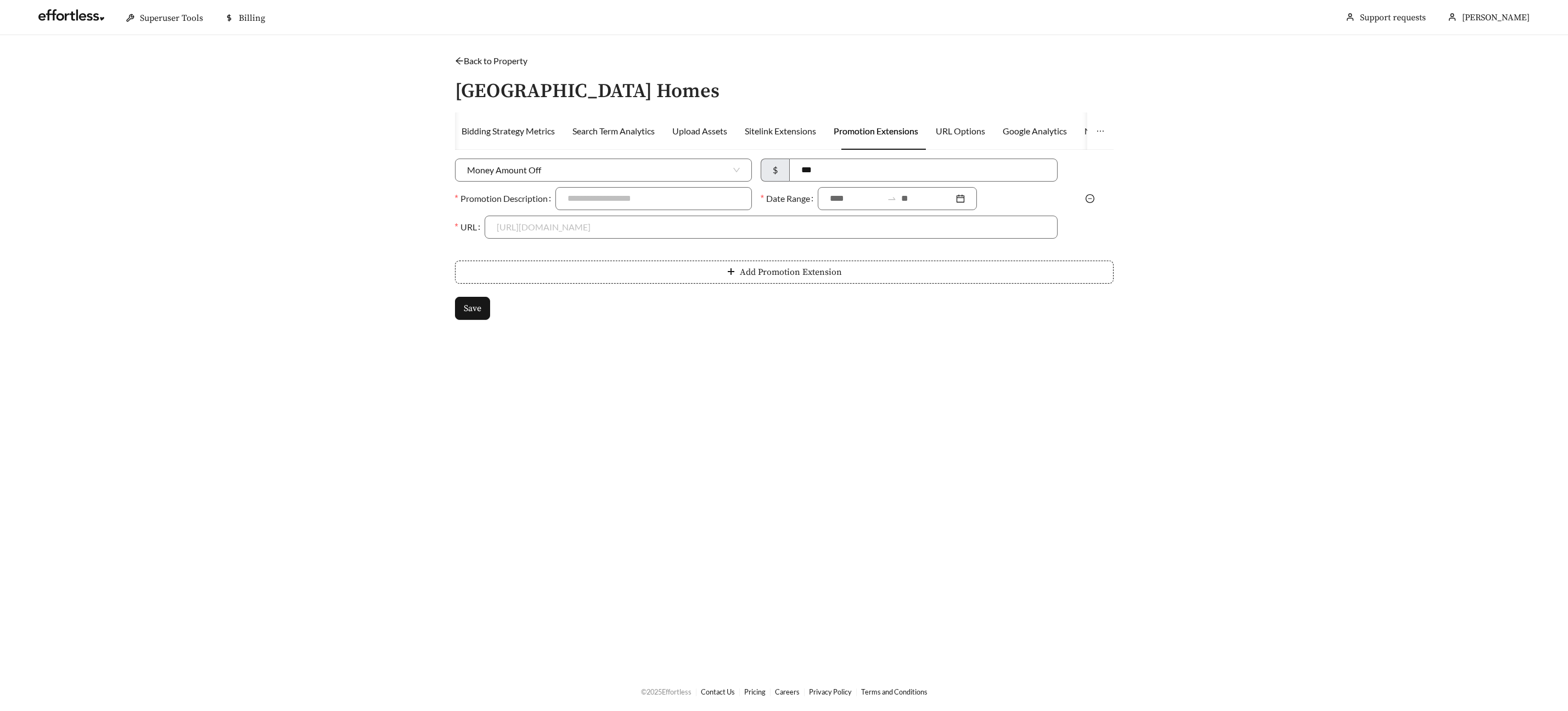
drag, startPoint x: 780, startPoint y: 219, endPoint x: 772, endPoint y: 213, distance: 10.0
click at [773, 216] on input "URL" at bounding box center [771, 227] width 549 height 22
click at [636, 198] on input "Promotion Description" at bounding box center [653, 199] width 196 height 23
type input "**********"
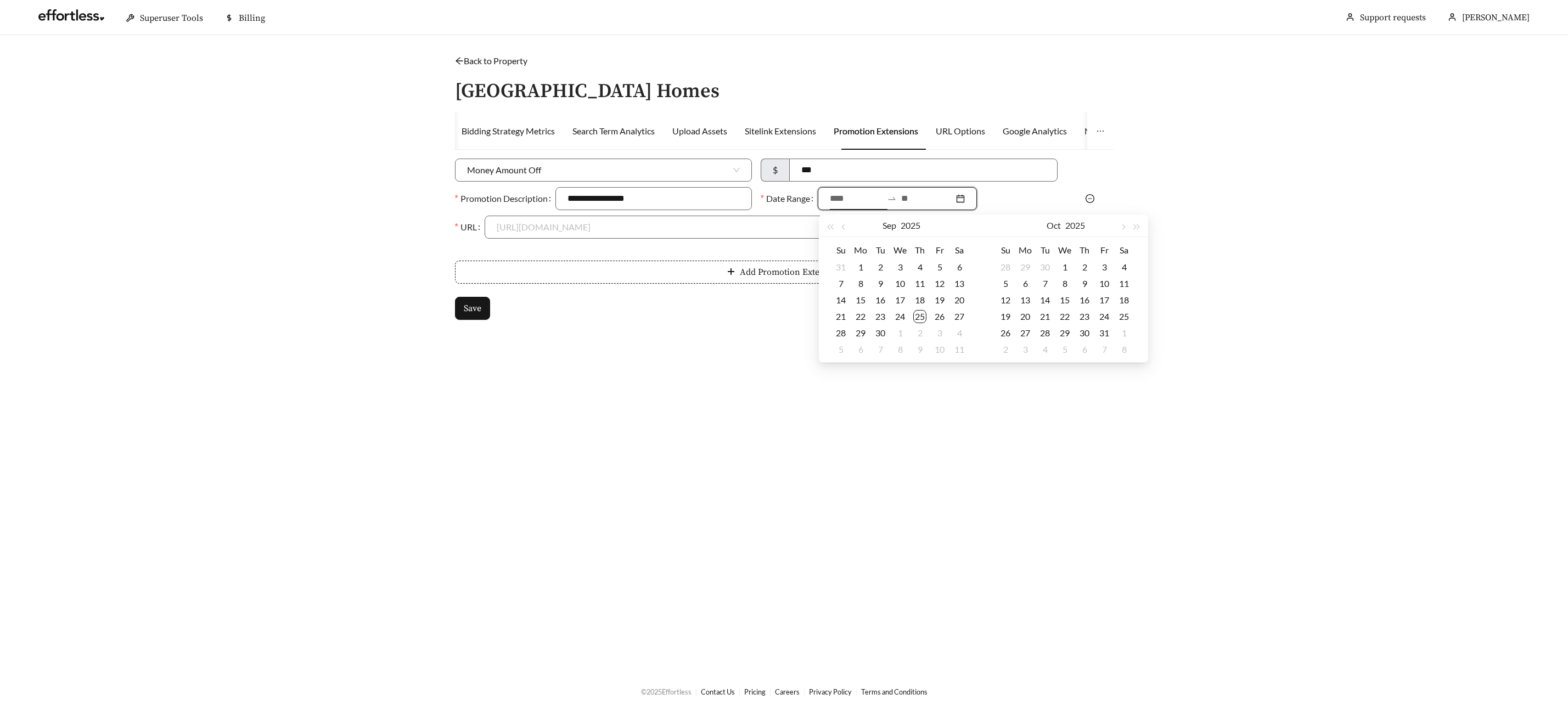
click at [841, 202] on input at bounding box center [856, 198] width 52 height 13
type input "**********"
drag, startPoint x: 916, startPoint y: 315, endPoint x: 918, endPoint y: 300, distance: 15.1
click at [916, 315] on div "25" at bounding box center [920, 316] width 13 height 13
drag, startPoint x: 915, startPoint y: 199, endPoint x: 925, endPoint y: 204, distance: 11.2
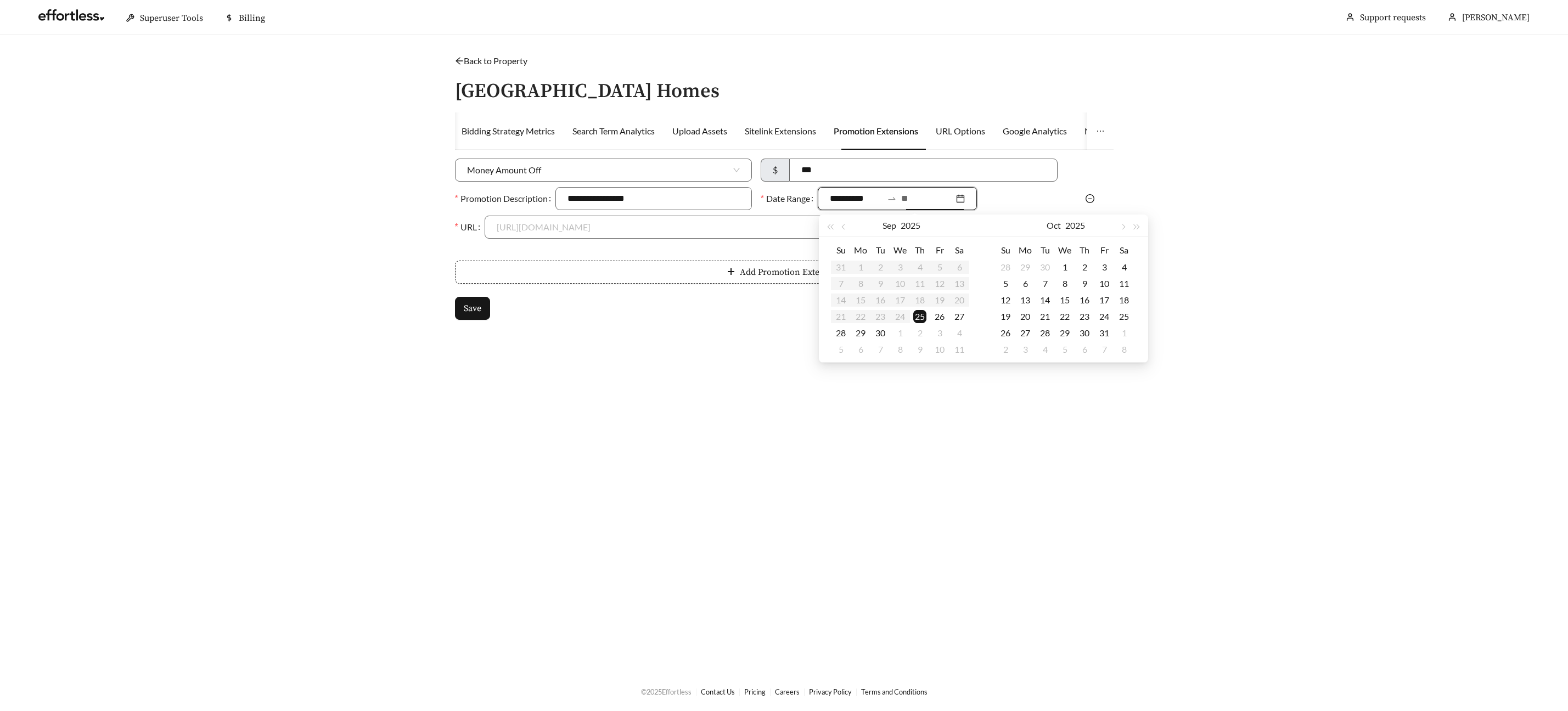
click at [915, 199] on input at bounding box center [927, 198] width 52 height 13
type input "**********"
click at [1101, 331] on div "31" at bounding box center [1104, 332] width 13 height 13
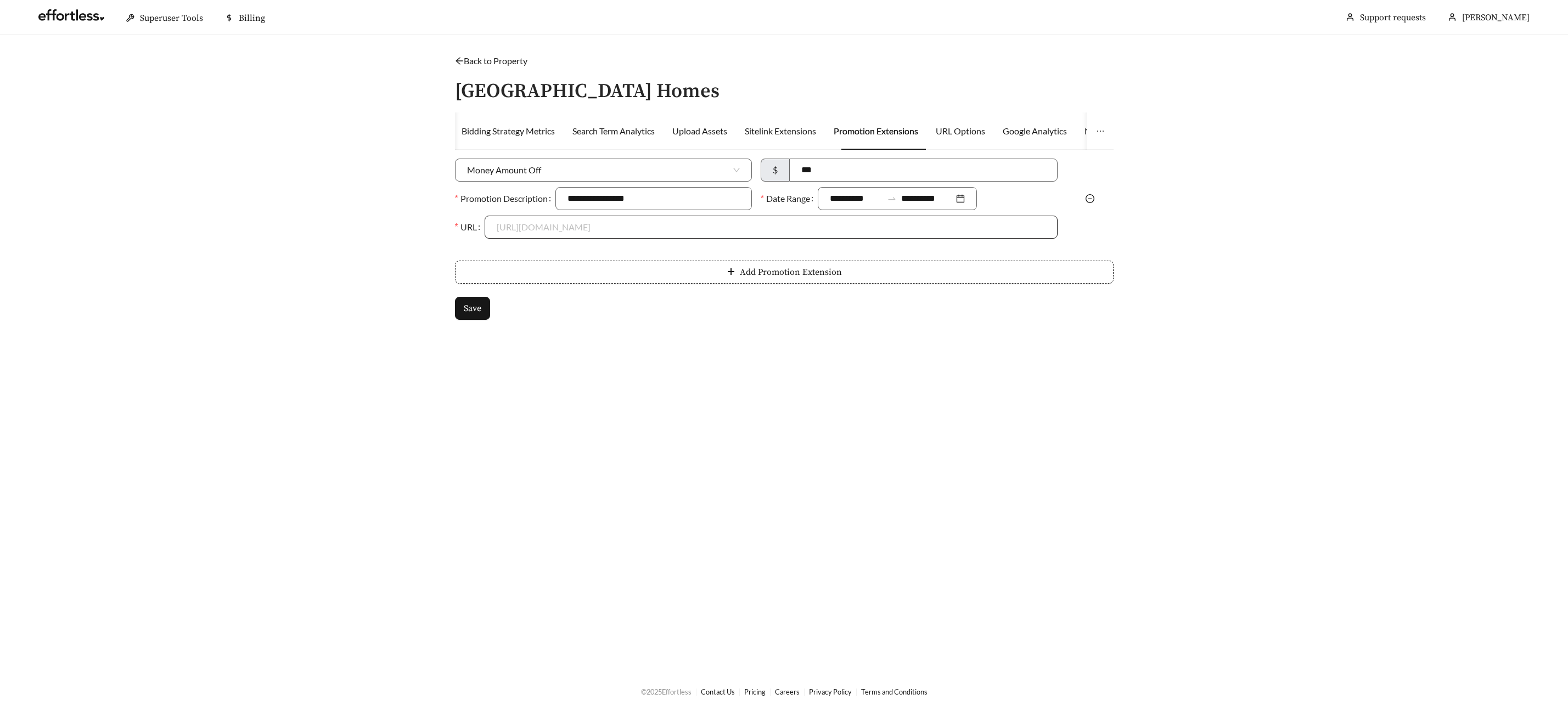
click at [522, 225] on input "URL" at bounding box center [771, 227] width 549 height 22
drag, startPoint x: 525, startPoint y: 254, endPoint x: 520, endPoint y: 277, distance: 23.5
click at [525, 254] on div "https://www.milanareserveapartmenthomes.com" at bounding box center [771, 252] width 549 height 12
type input "**********"
click at [478, 305] on span "Save" at bounding box center [473, 308] width 18 height 13
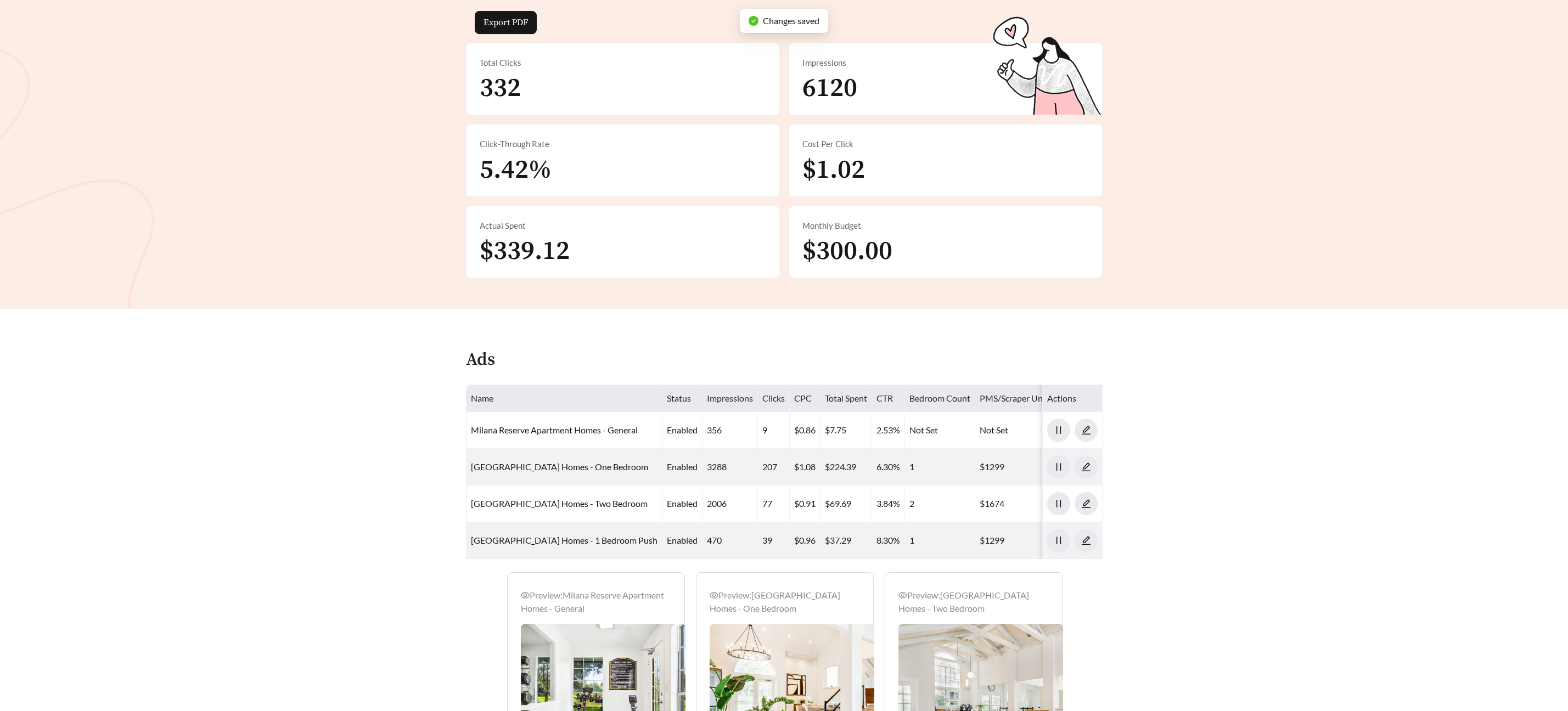
scroll to position [262, 0]
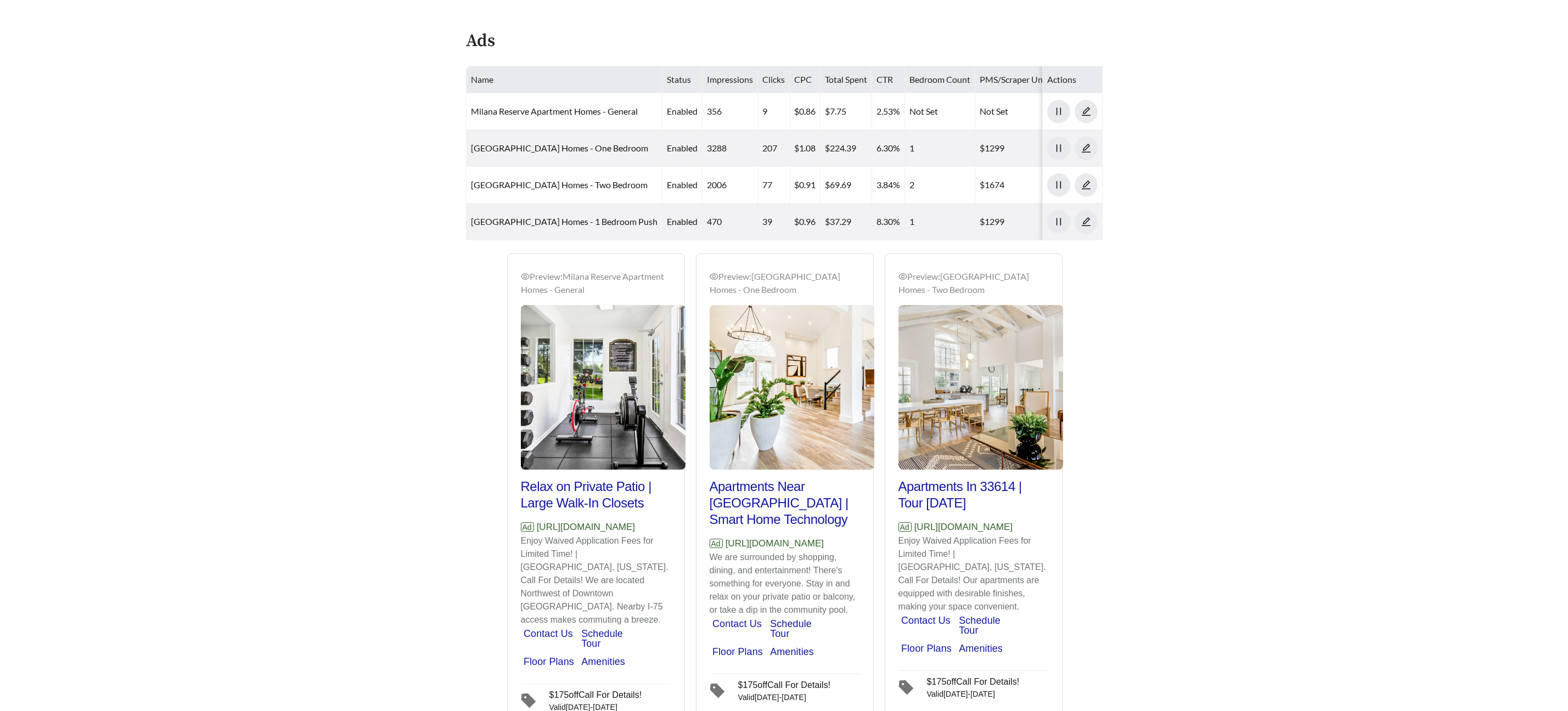
scroll to position [656, 0]
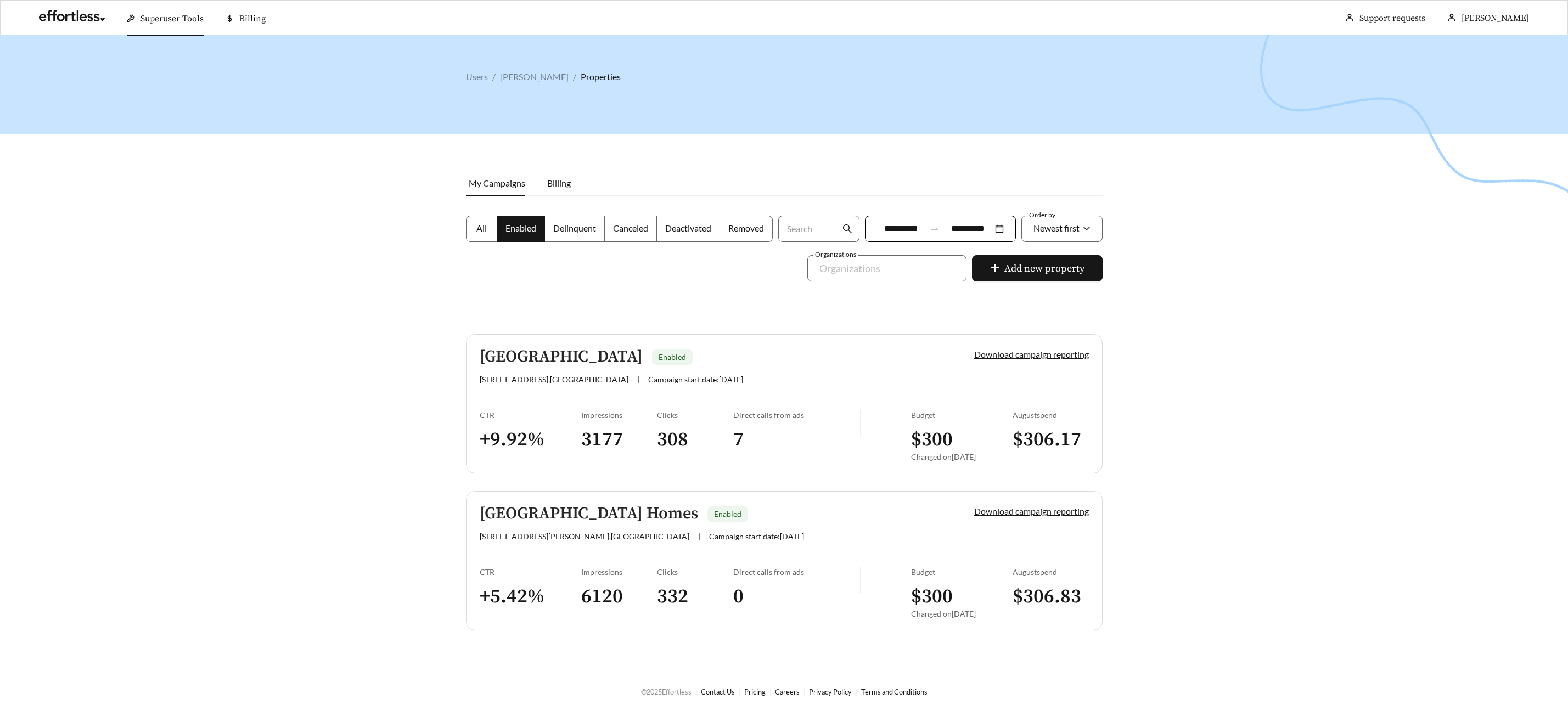
click at [565, 344] on link "Century Lakehouse Enabled 3003 S Frontage Rd , Plant City | Campaign start date…" at bounding box center [784, 404] width 637 height 140
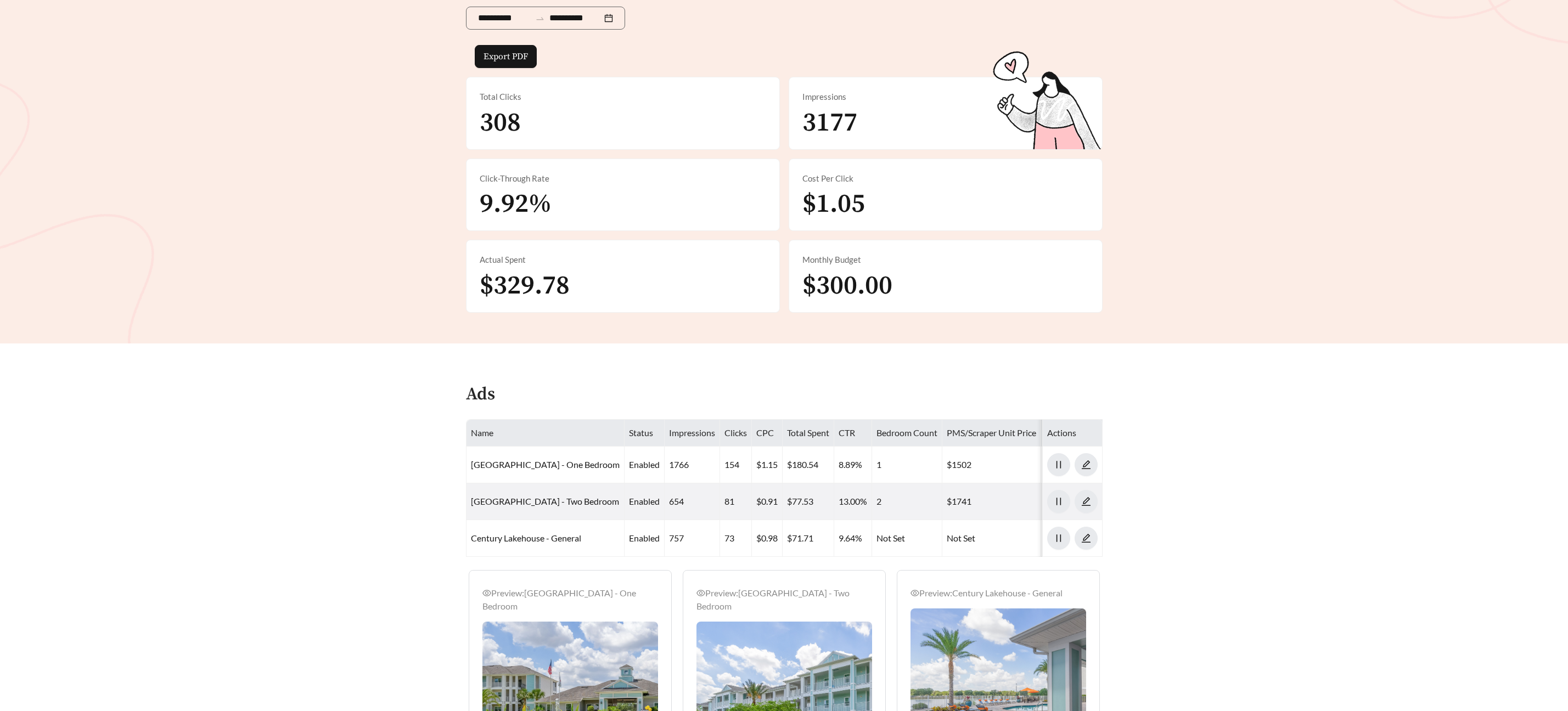
scroll to position [188, 0]
